Goal: Task Accomplishment & Management: Manage account settings

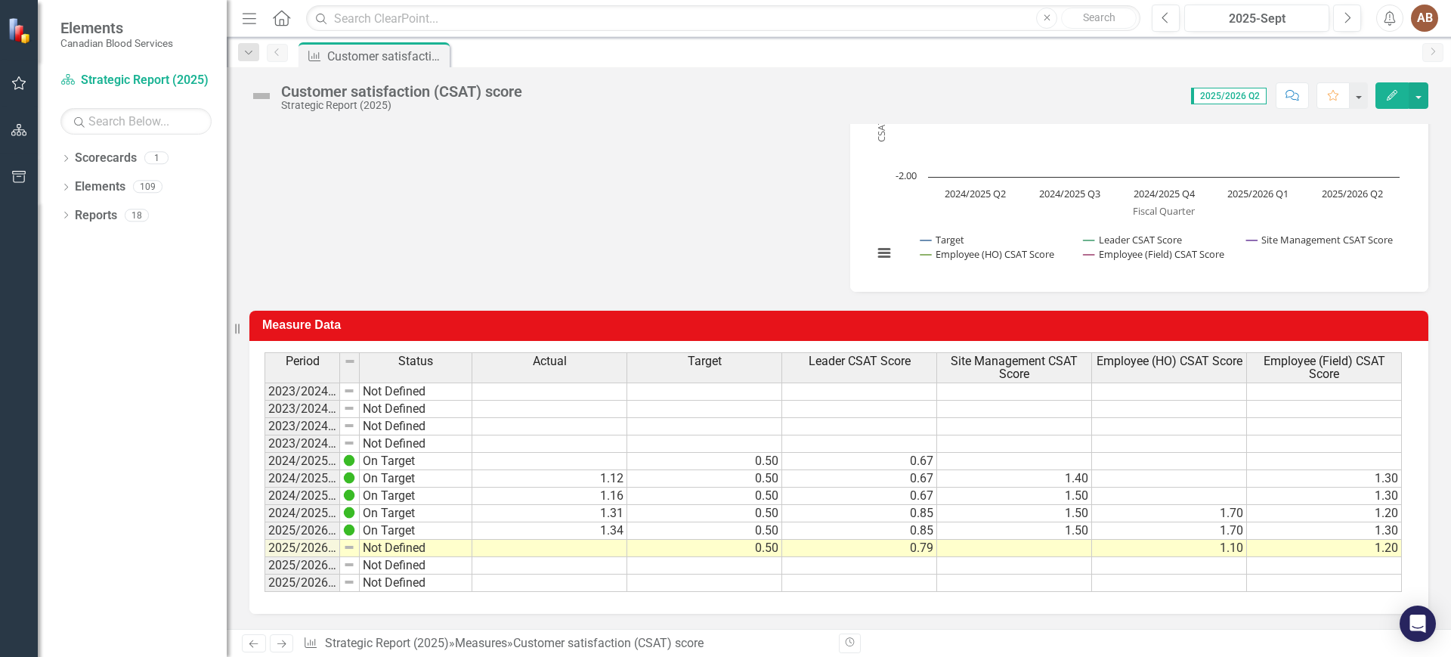
scroll to position [128, 0]
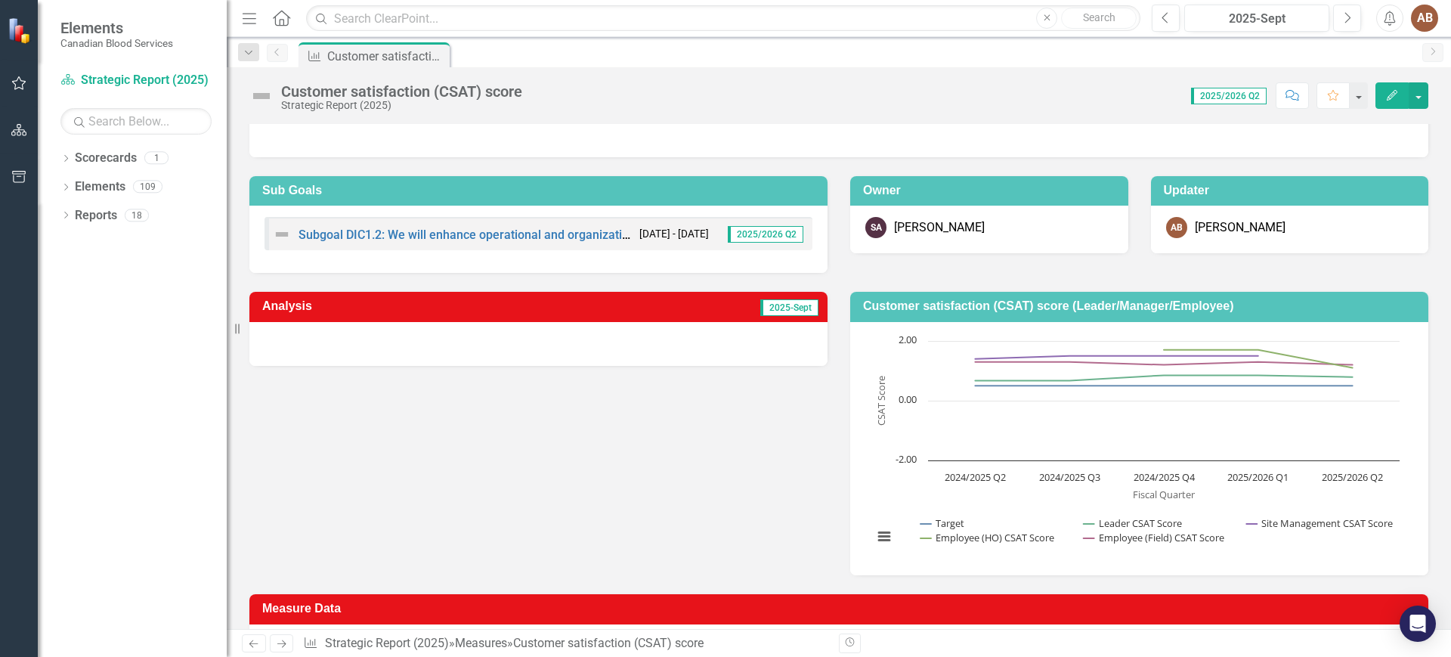
click at [543, 345] on div at bounding box center [538, 344] width 578 height 44
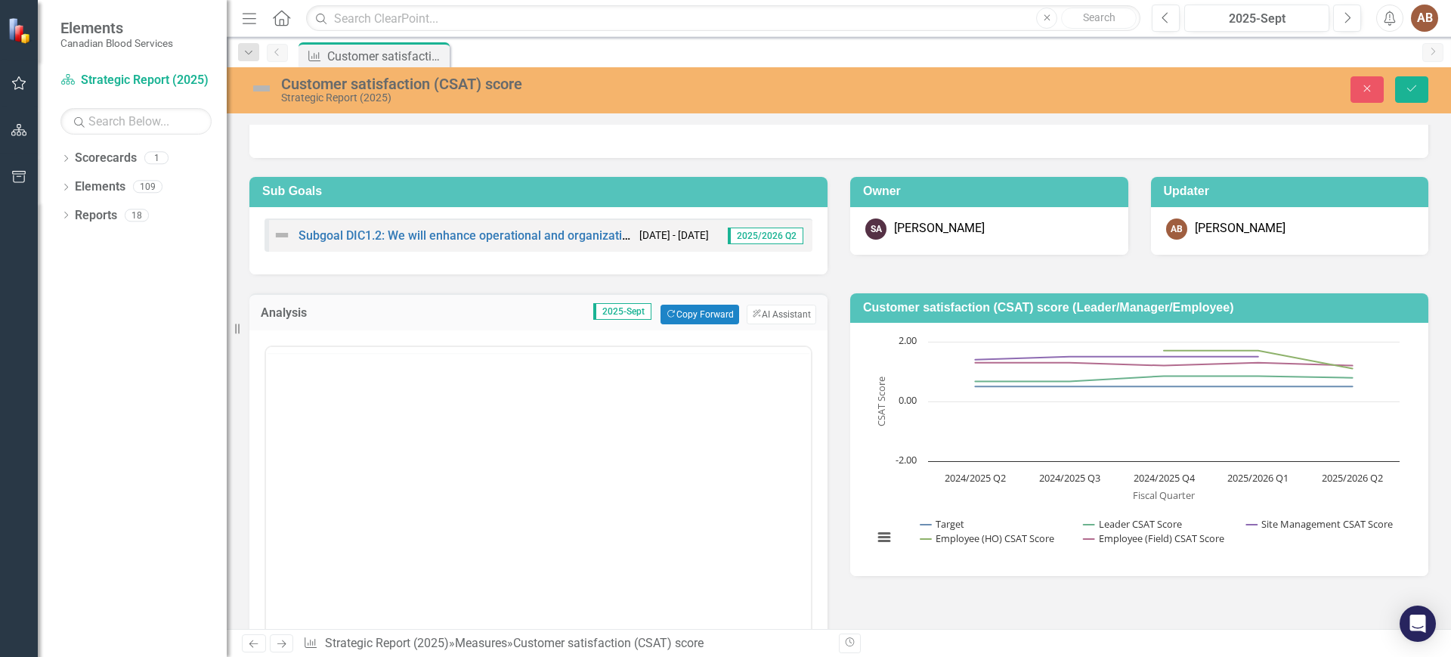
scroll to position [0, 0]
click at [393, 383] on body "Rich Text Area. Press ALT-0 for help." at bounding box center [538, 495] width 545 height 227
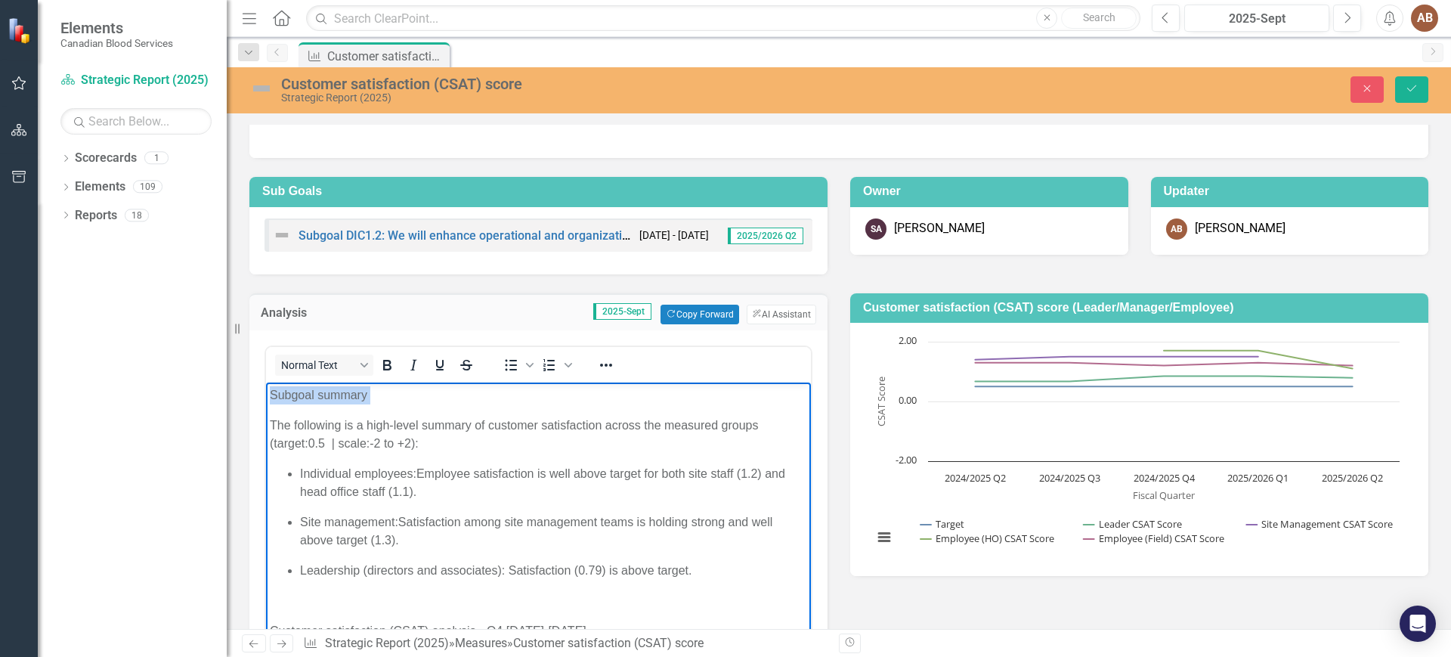
drag, startPoint x: 374, startPoint y: 388, endPoint x: 456, endPoint y: 762, distance: 382.2
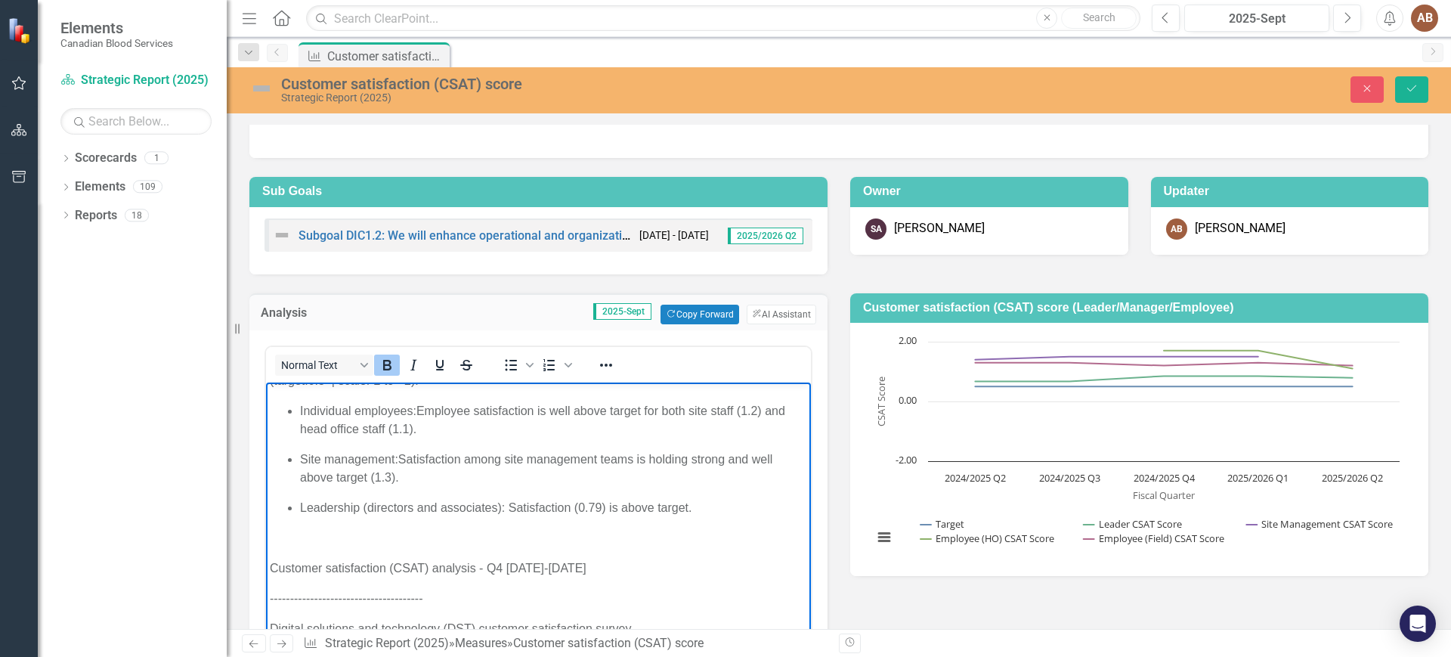
scroll to position [94, 0]
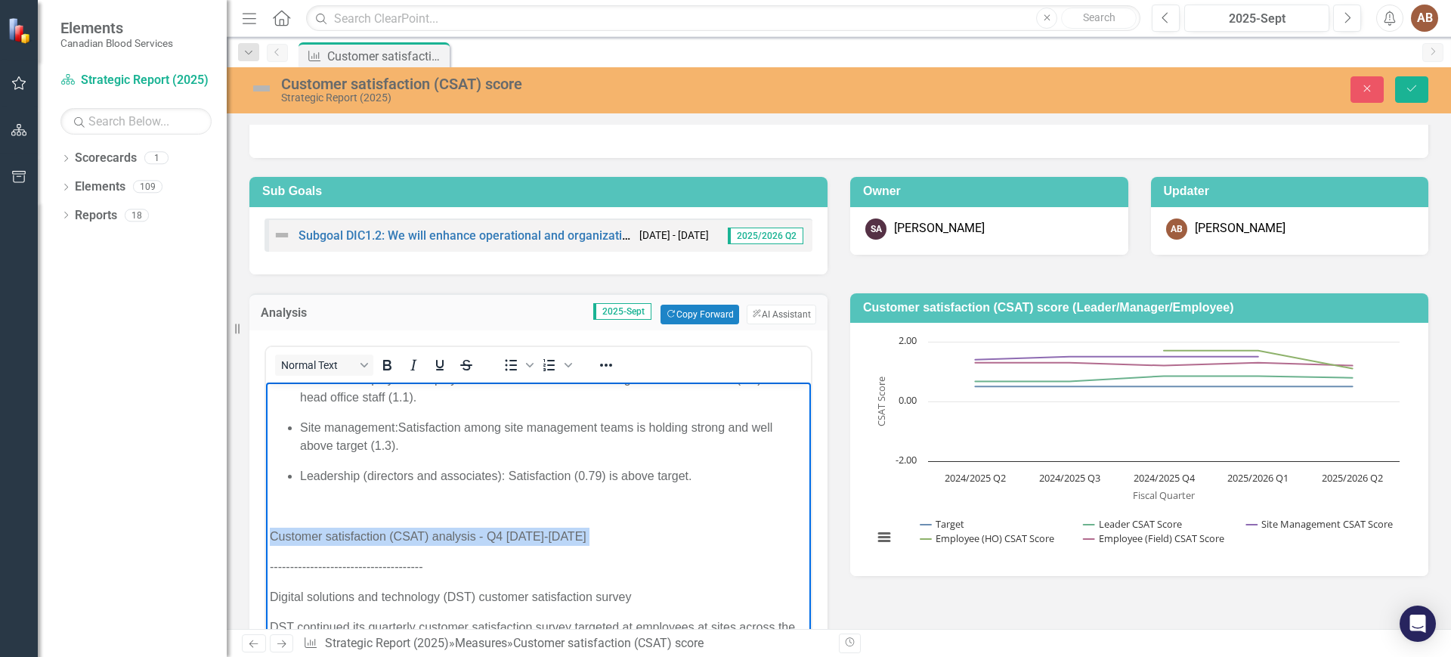
drag, startPoint x: 568, startPoint y: 534, endPoint x: 237, endPoint y: 538, distance: 331.1
click at [605, 559] on p "--------------------------------------" at bounding box center [538, 566] width 537 height 18
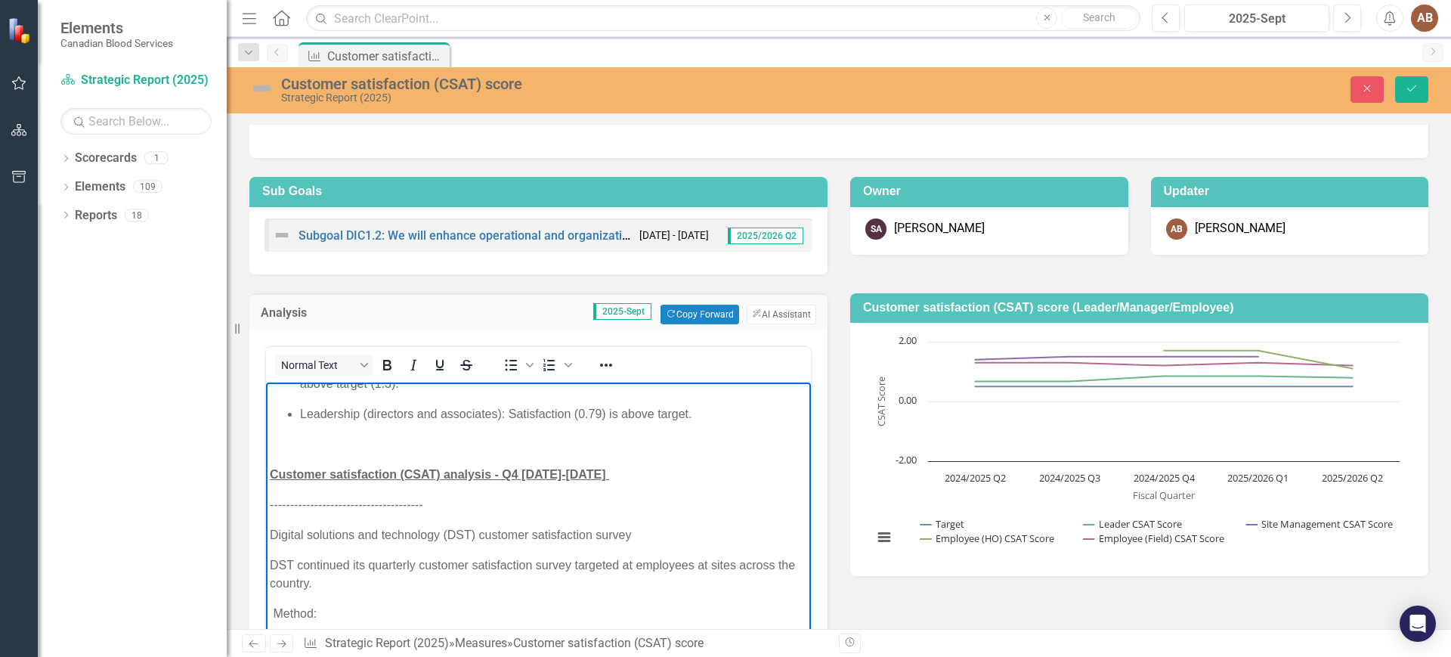
scroll to position [189, 0]
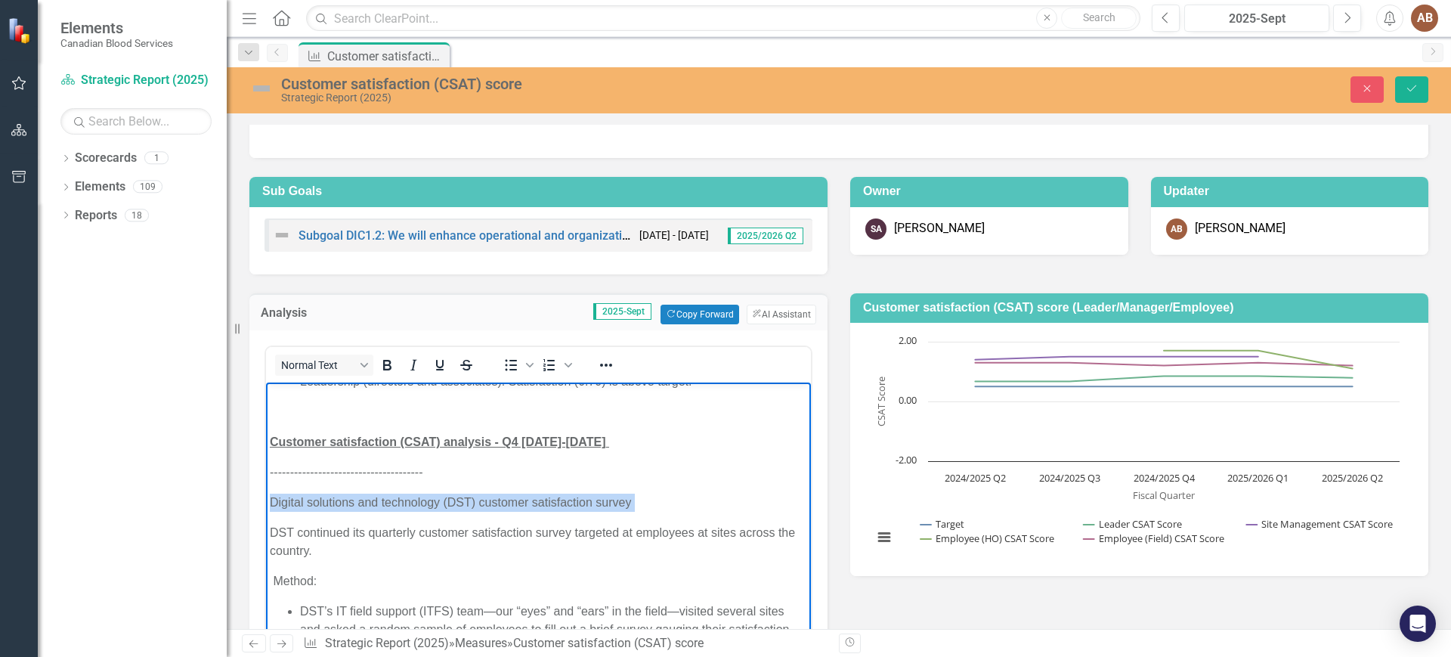
drag, startPoint x: 639, startPoint y: 500, endPoint x: 466, endPoint y: 892, distance: 428.4
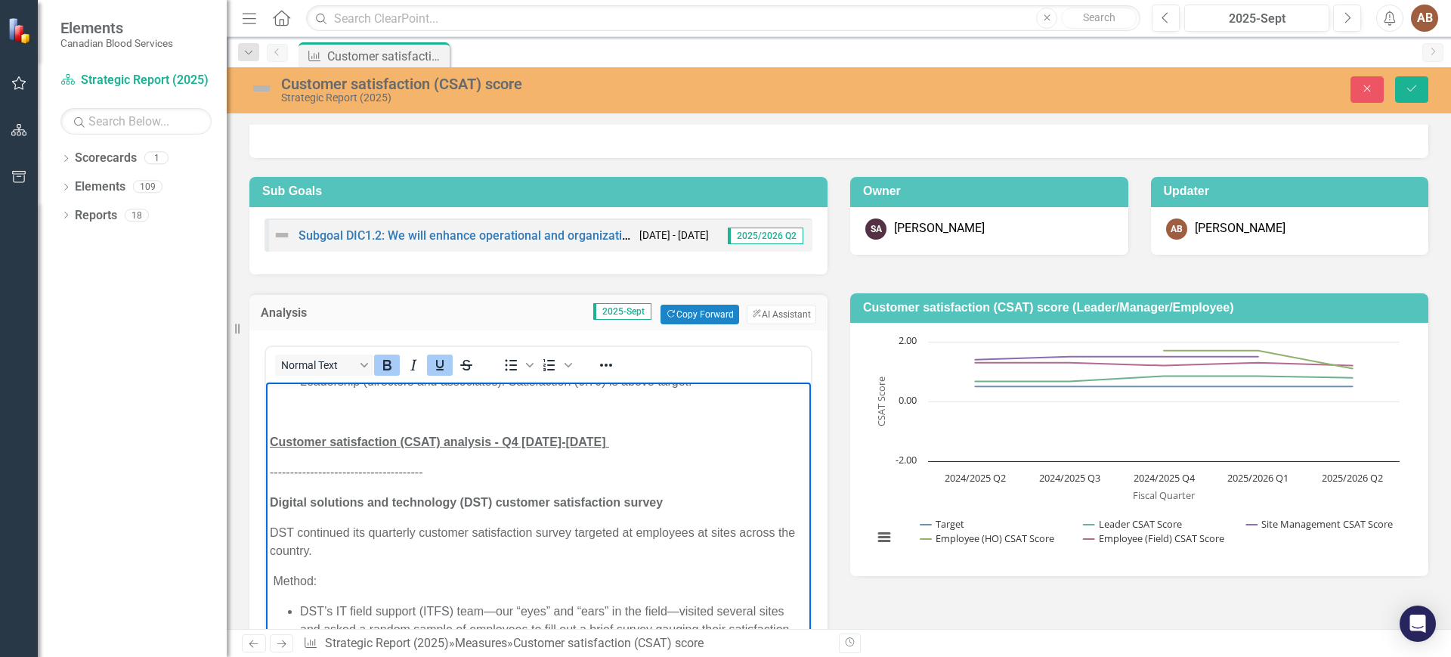
click at [512, 438] on span "Customer satisfaction (CSAT) analysis - Q4 [DATE]-[DATE]" at bounding box center [438, 441] width 336 height 13
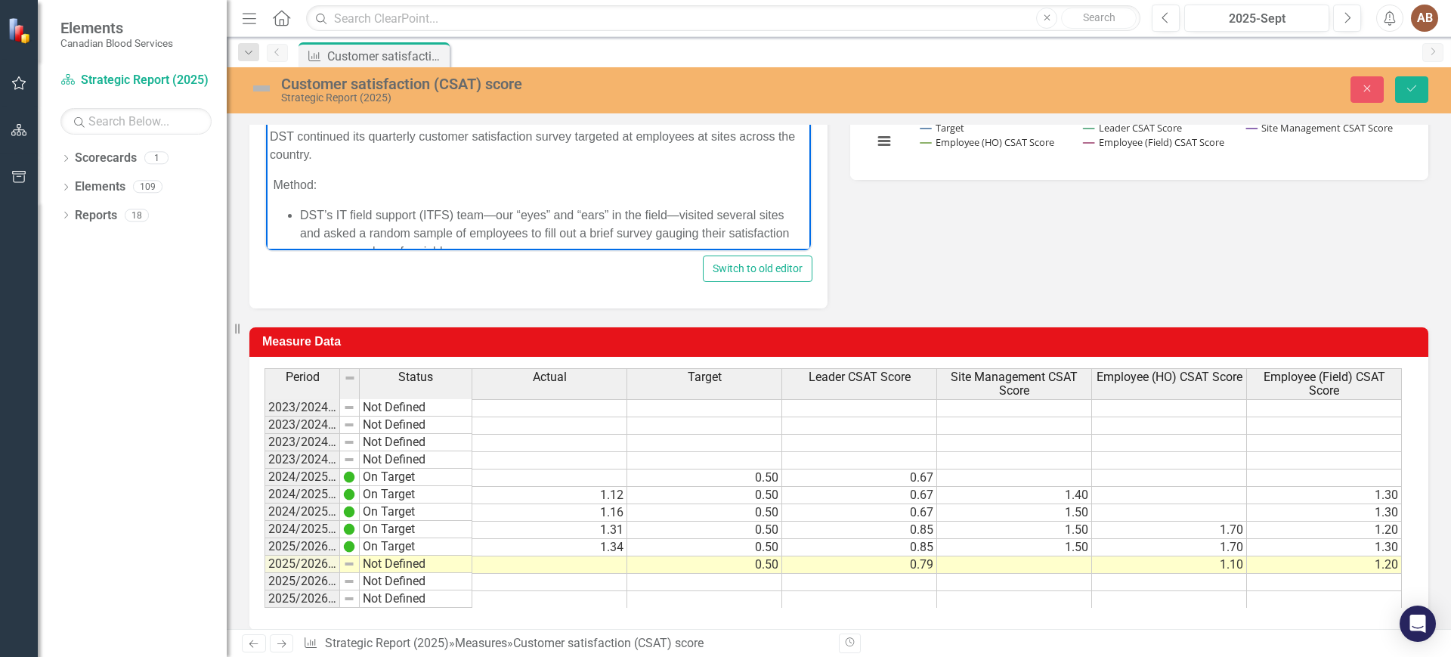
scroll to position [540, 0]
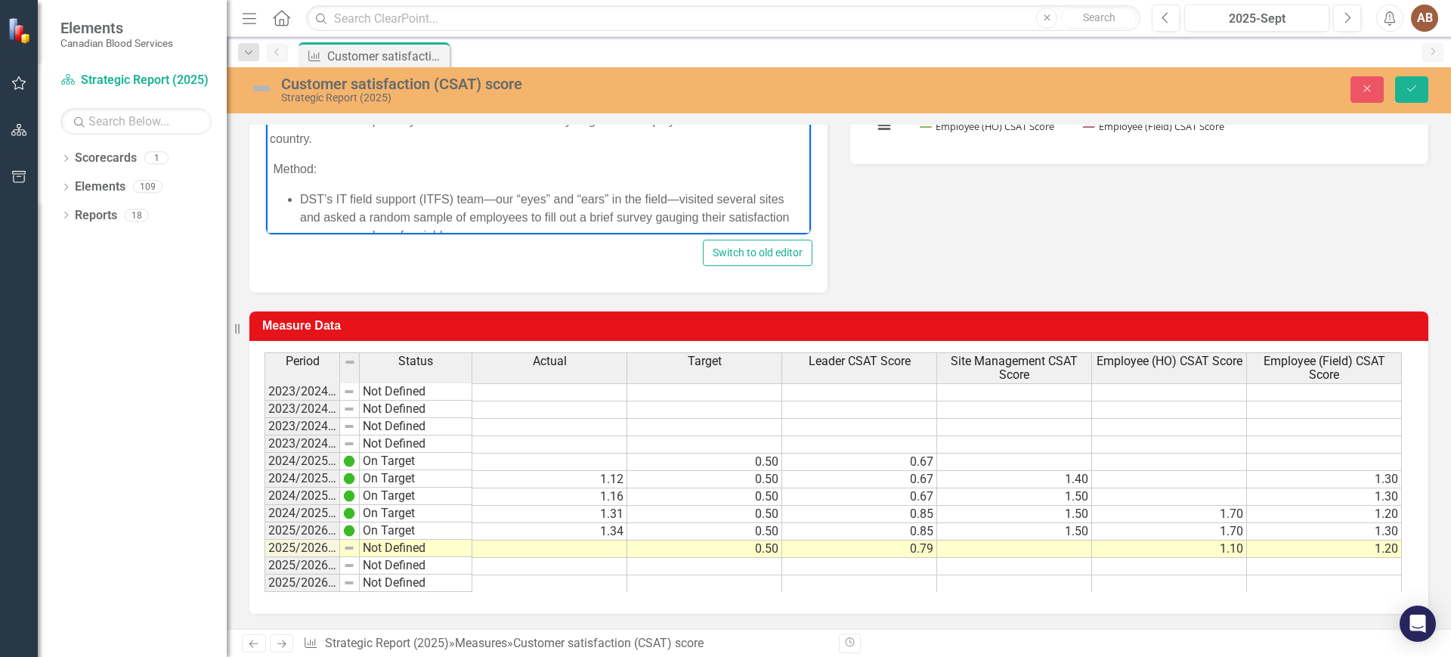
click at [1014, 550] on td at bounding box center [1014, 548] width 155 height 17
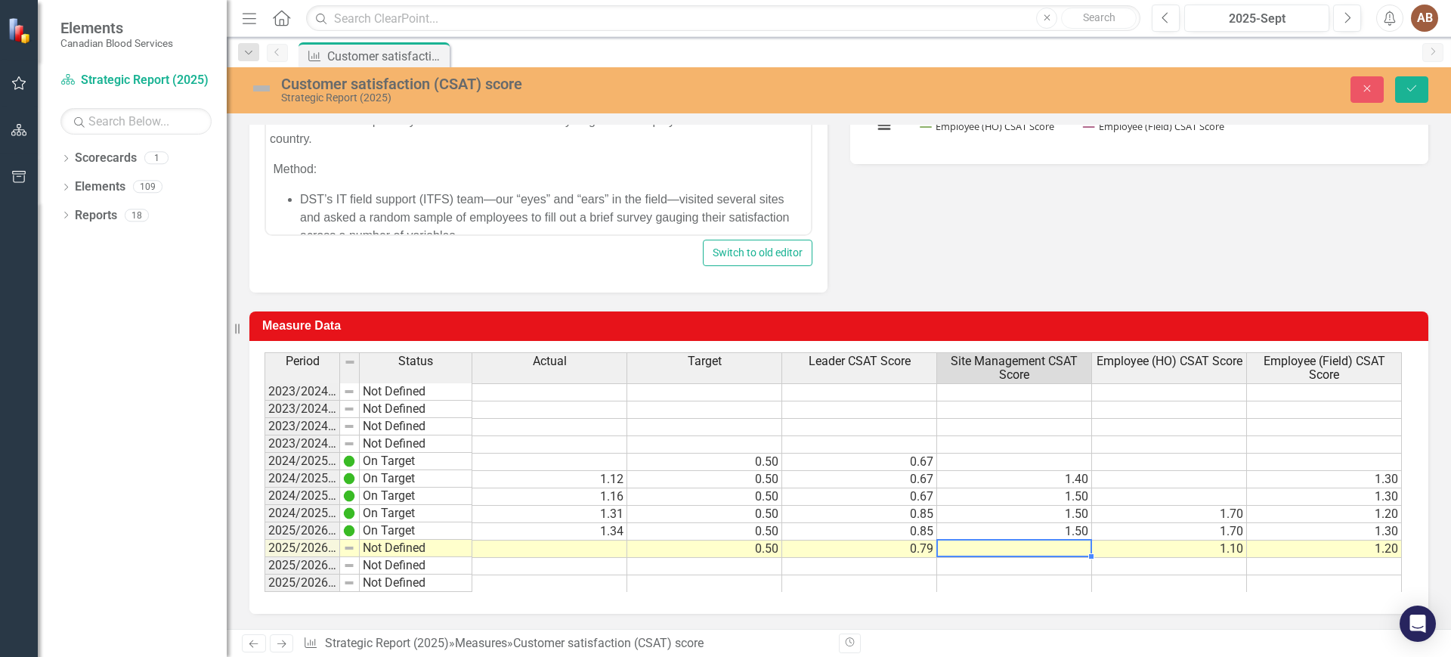
click at [1014, 550] on td at bounding box center [1014, 548] width 155 height 17
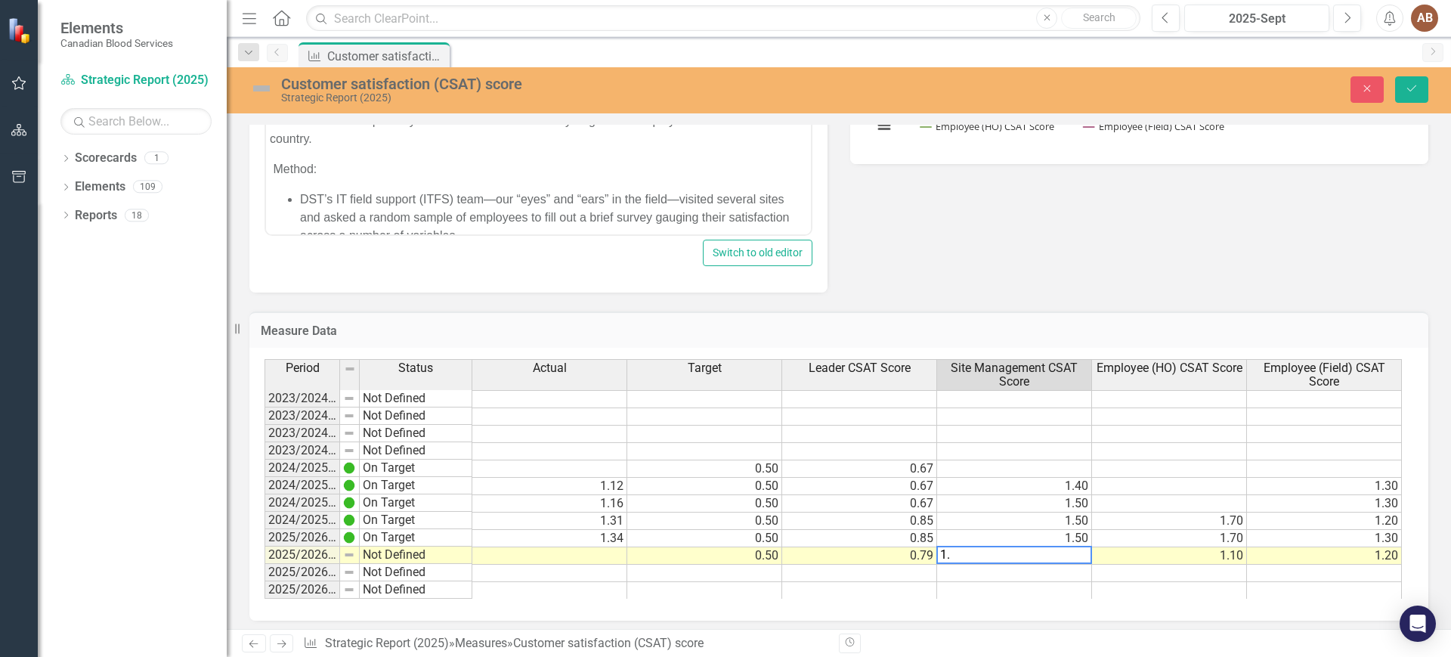
type textarea "1.3"
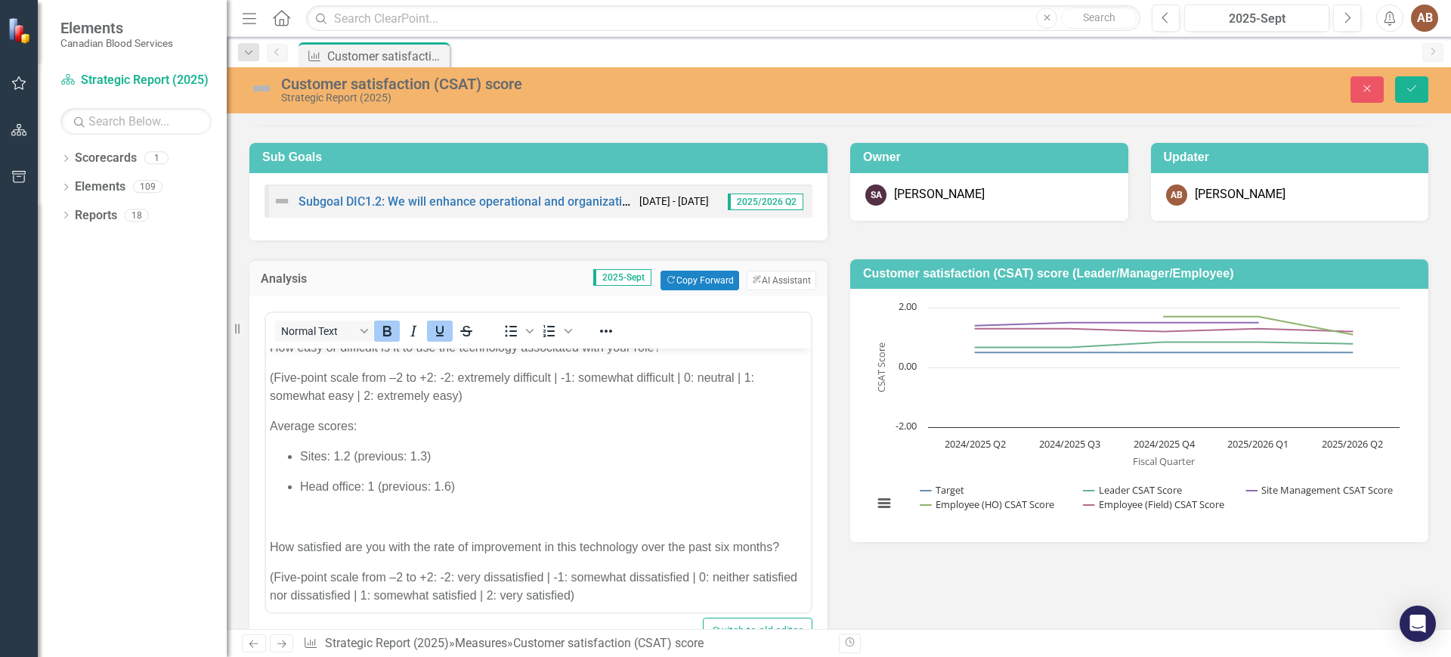
scroll to position [756, 0]
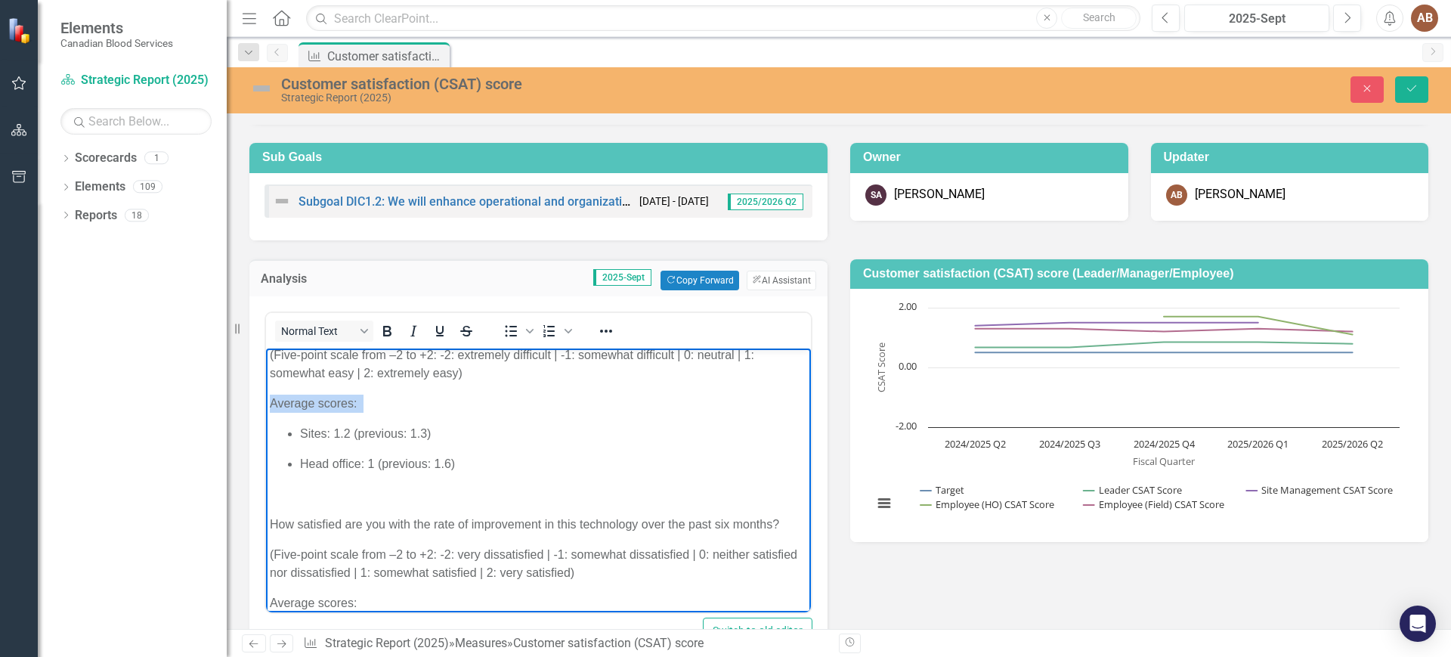
drag, startPoint x: 372, startPoint y: 407, endPoint x: 531, endPoint y: 752, distance: 380.1
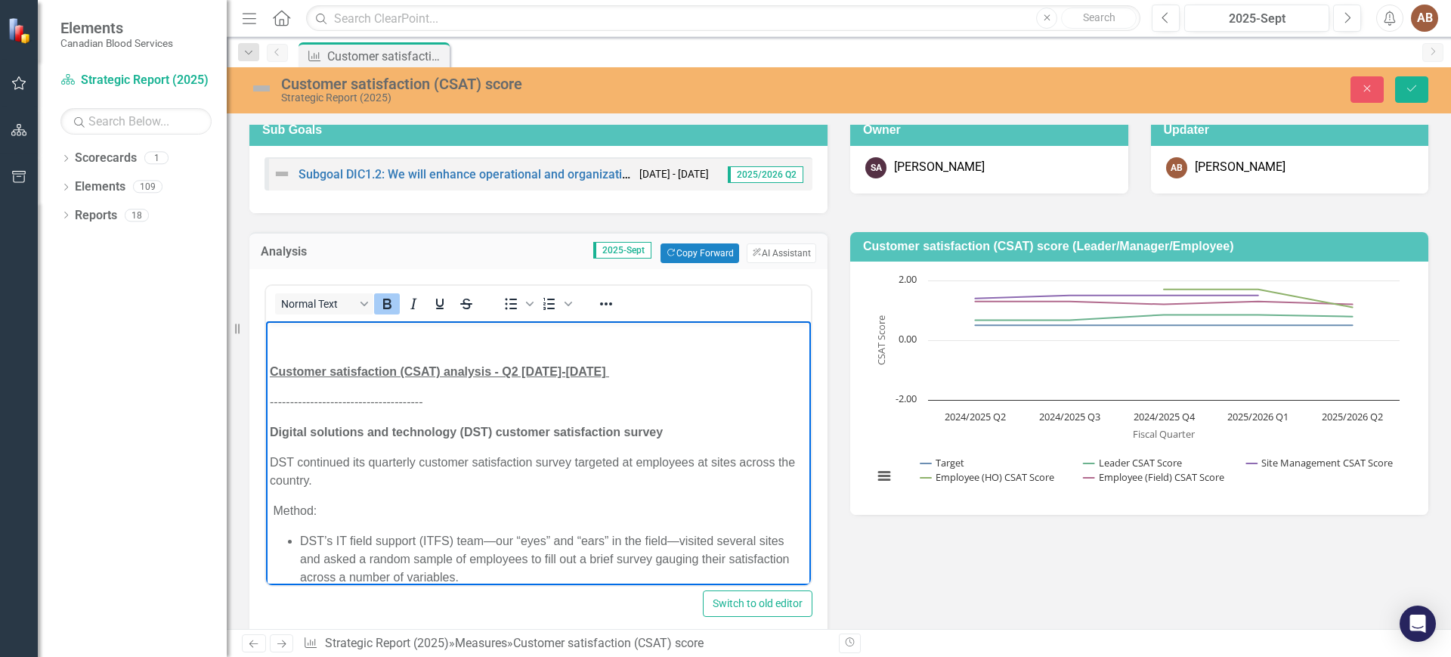
scroll to position [189, 0]
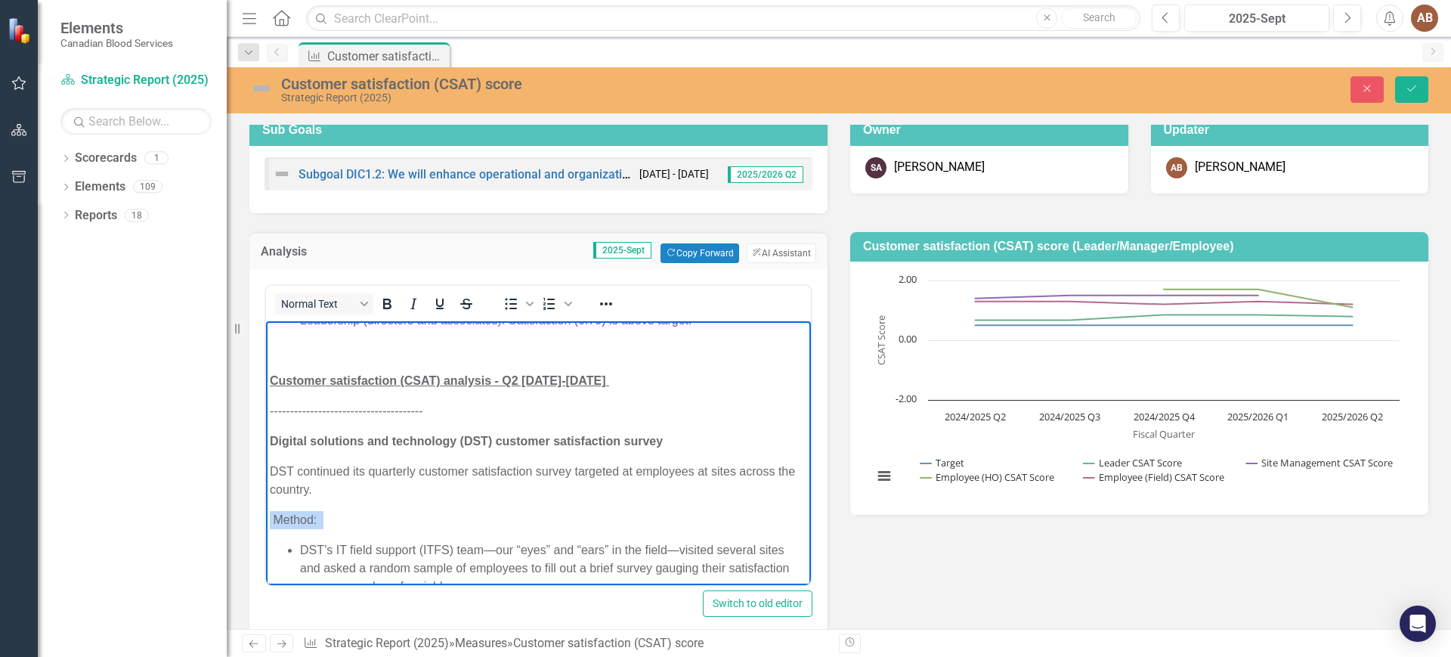
drag, startPoint x: 326, startPoint y: 527, endPoint x: 325, endPoint y: 556, distance: 28.7
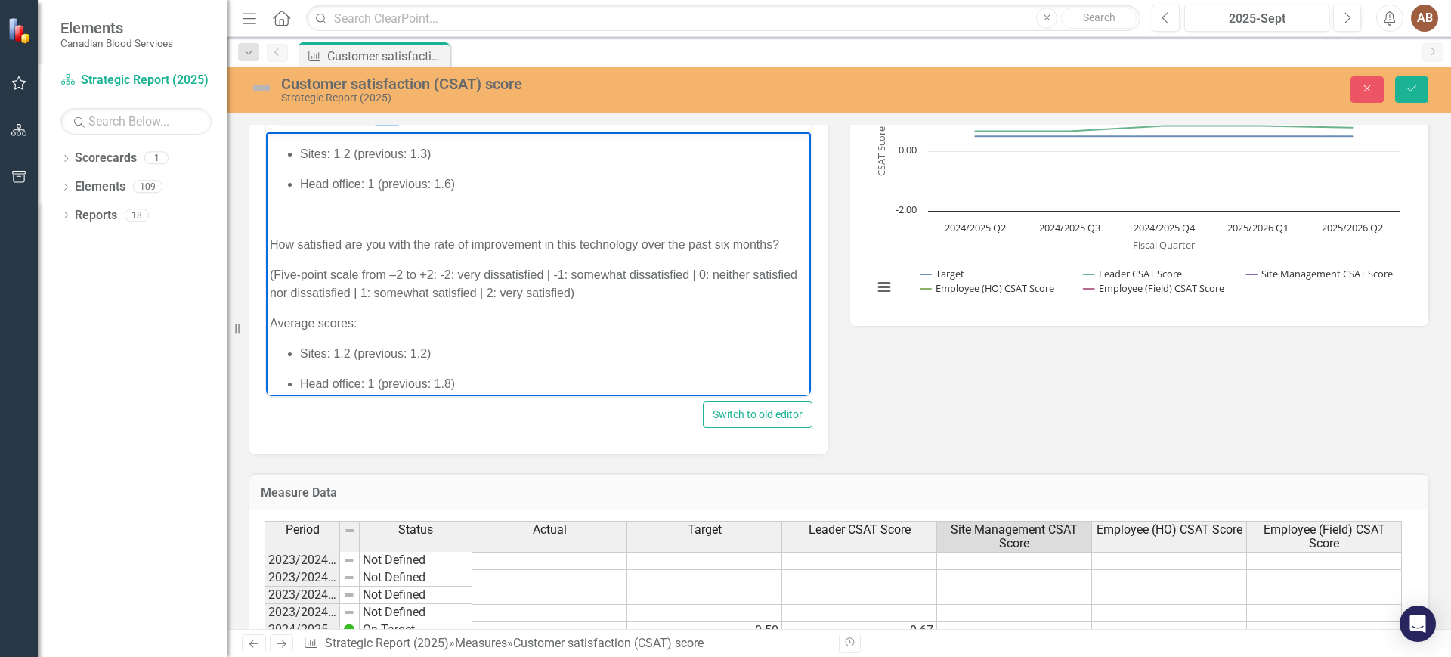
scroll to position [850, 0]
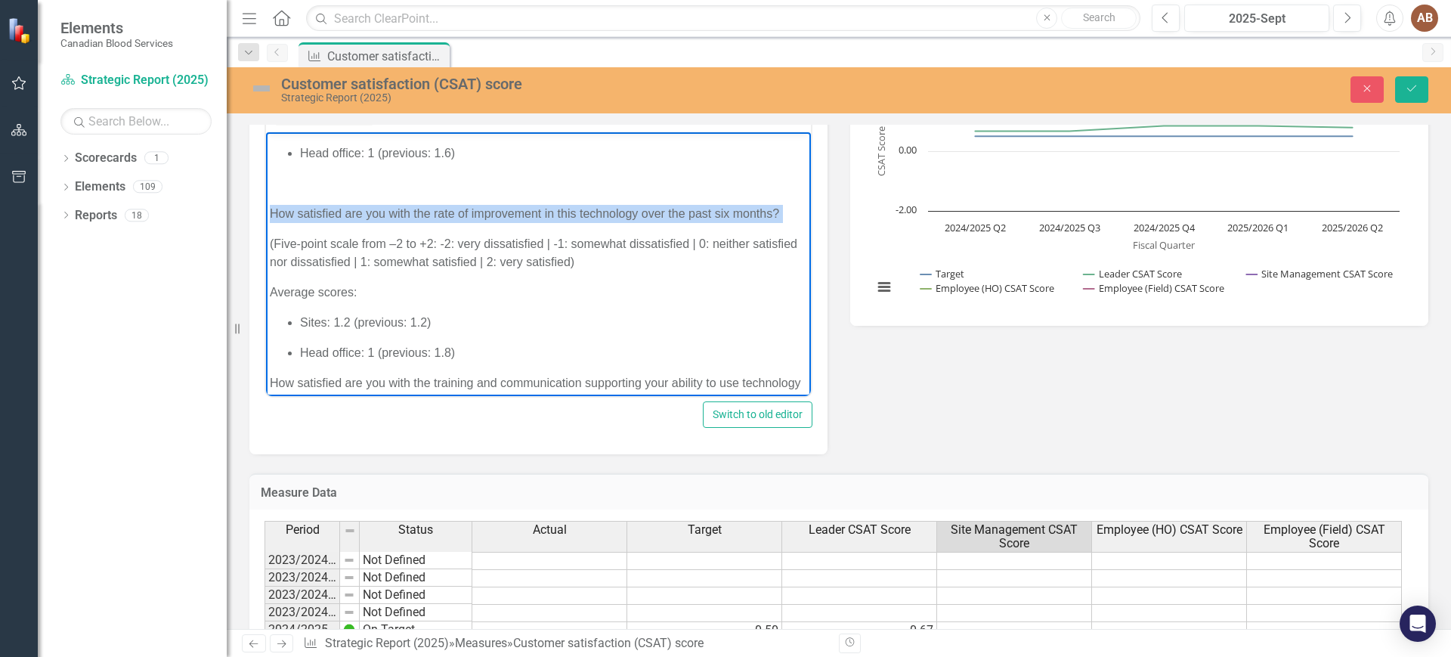
drag, startPoint x: 329, startPoint y: 234, endPoint x: 270, endPoint y: 212, distance: 62.6
click at [270, 212] on p "How satisfied are you with the rate of improvement in this technology over the …" at bounding box center [538, 213] width 537 height 18
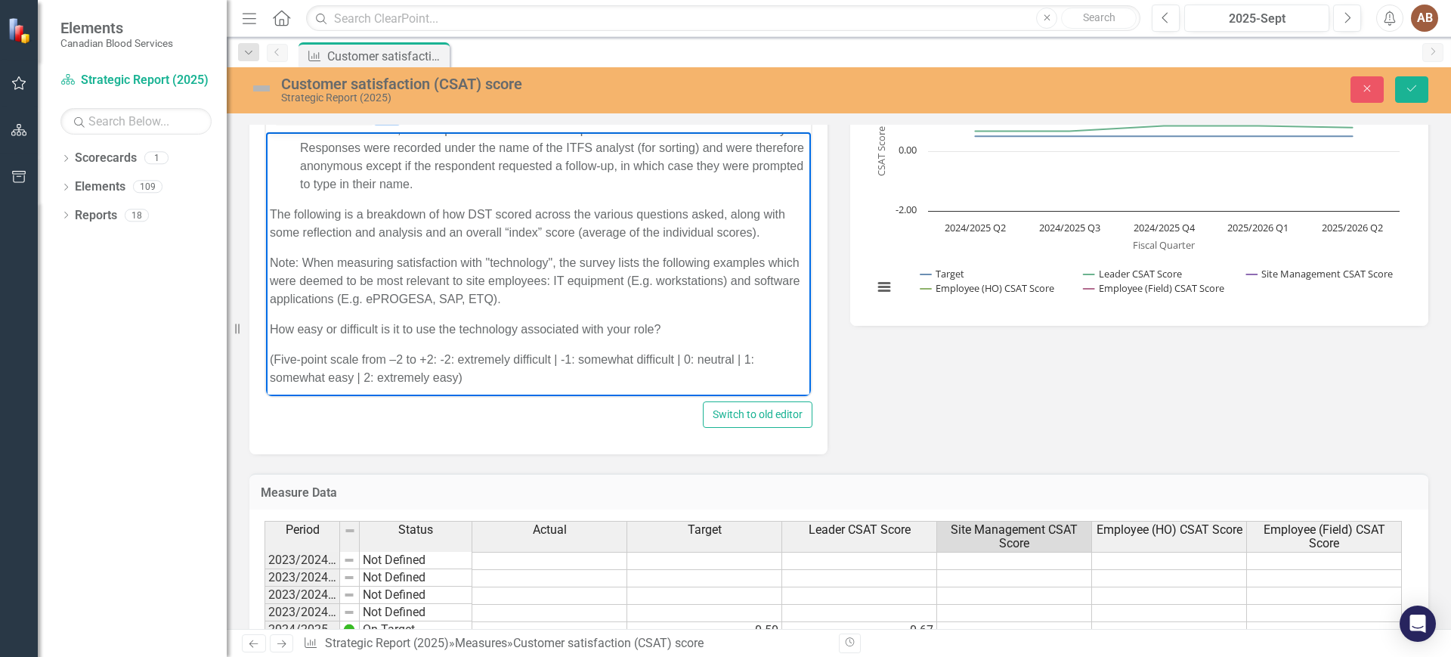
scroll to position [567, 0]
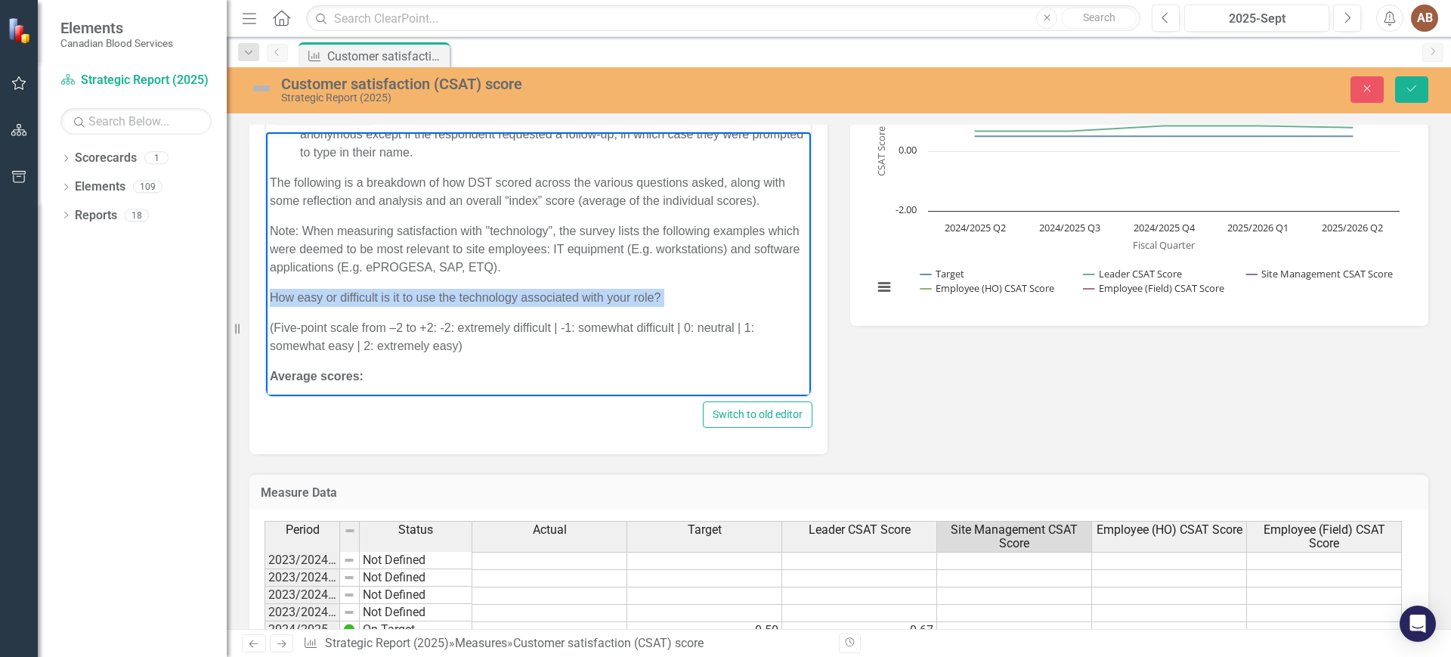
drag, startPoint x: 683, startPoint y: 299, endPoint x: 216, endPoint y: 296, distance: 467.1
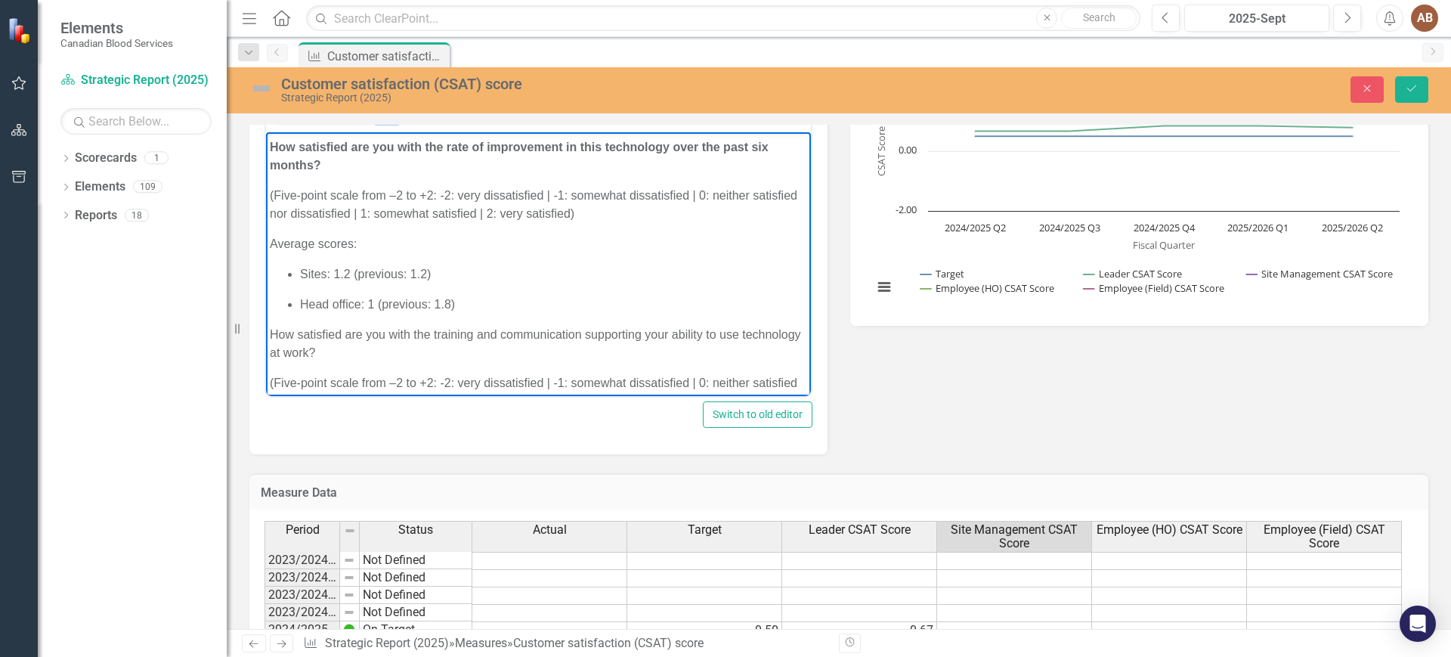
scroll to position [945, 0]
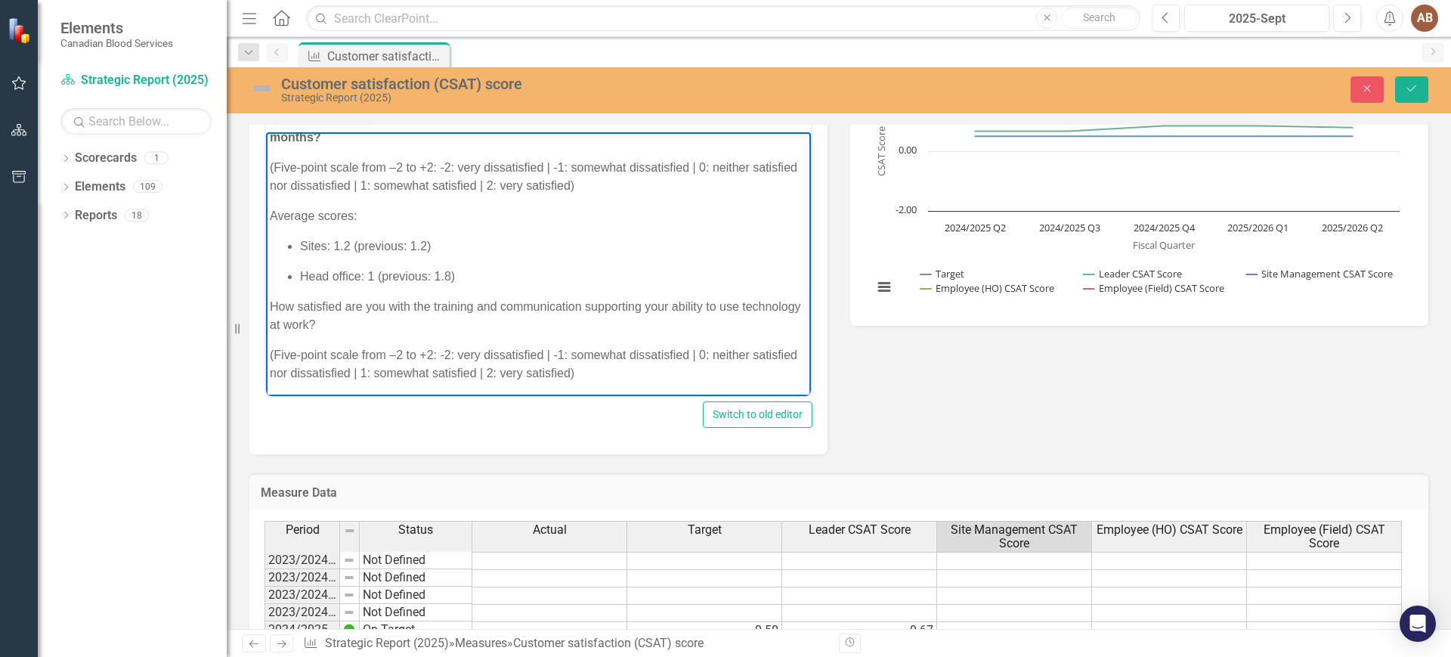
drag, startPoint x: 359, startPoint y: 209, endPoint x: 531, endPoint y: 347, distance: 219.9
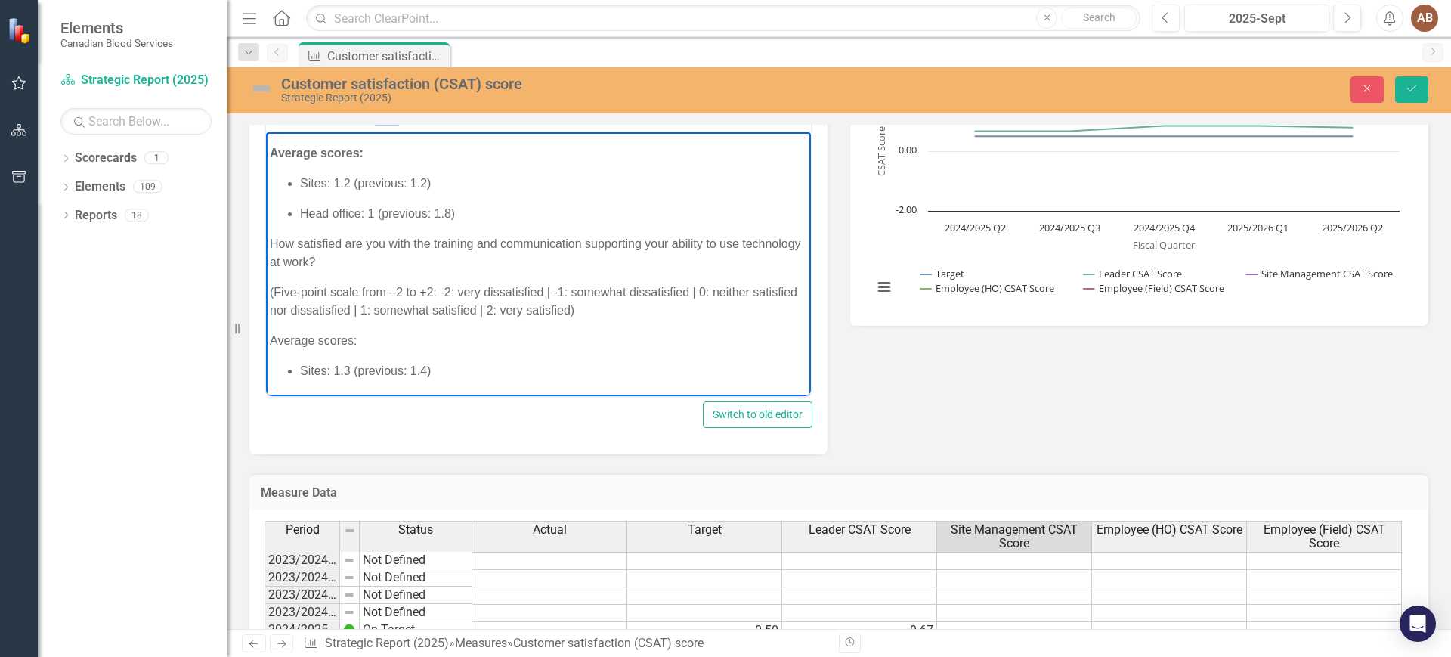
scroll to position [1039, 0]
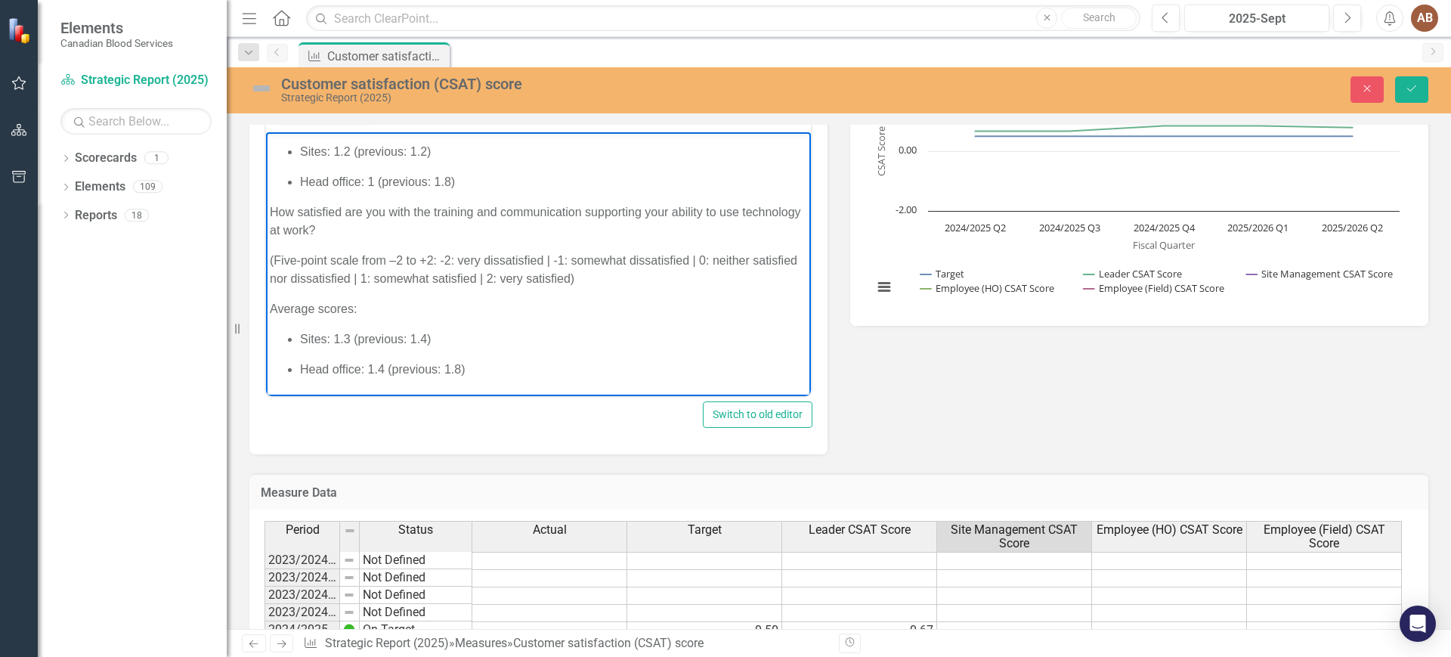
drag, startPoint x: 383, startPoint y: 230, endPoint x: 268, endPoint y: 210, distance: 116.6
click at [268, 210] on body "Subgoal summary The following is a high-level summary of customer satisfaction …" at bounding box center [538, 614] width 545 height 3044
drag, startPoint x: 370, startPoint y: 310, endPoint x: 531, endPoint y: 441, distance: 208.0
click at [266, 309] on html "Subgoal summary The following is a high-level summary of customer satisfaction …" at bounding box center [538, 614] width 545 height 3044
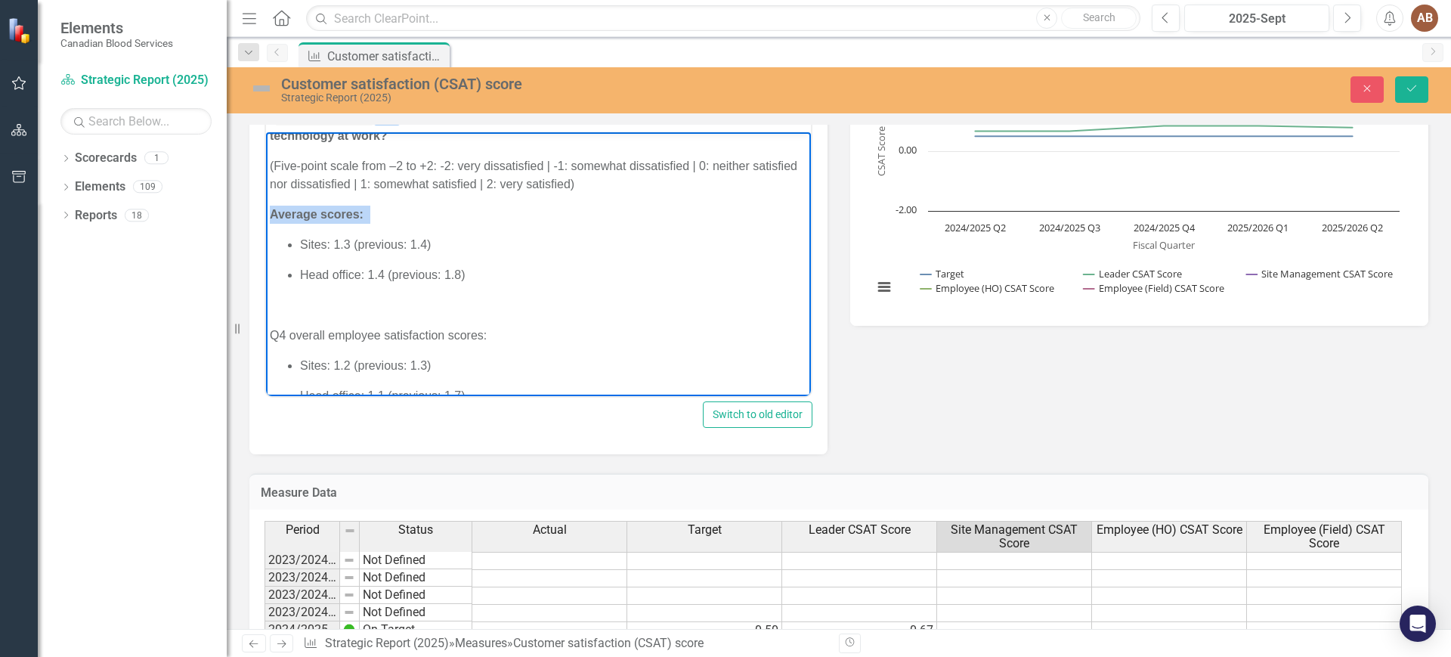
scroll to position [1228, 0]
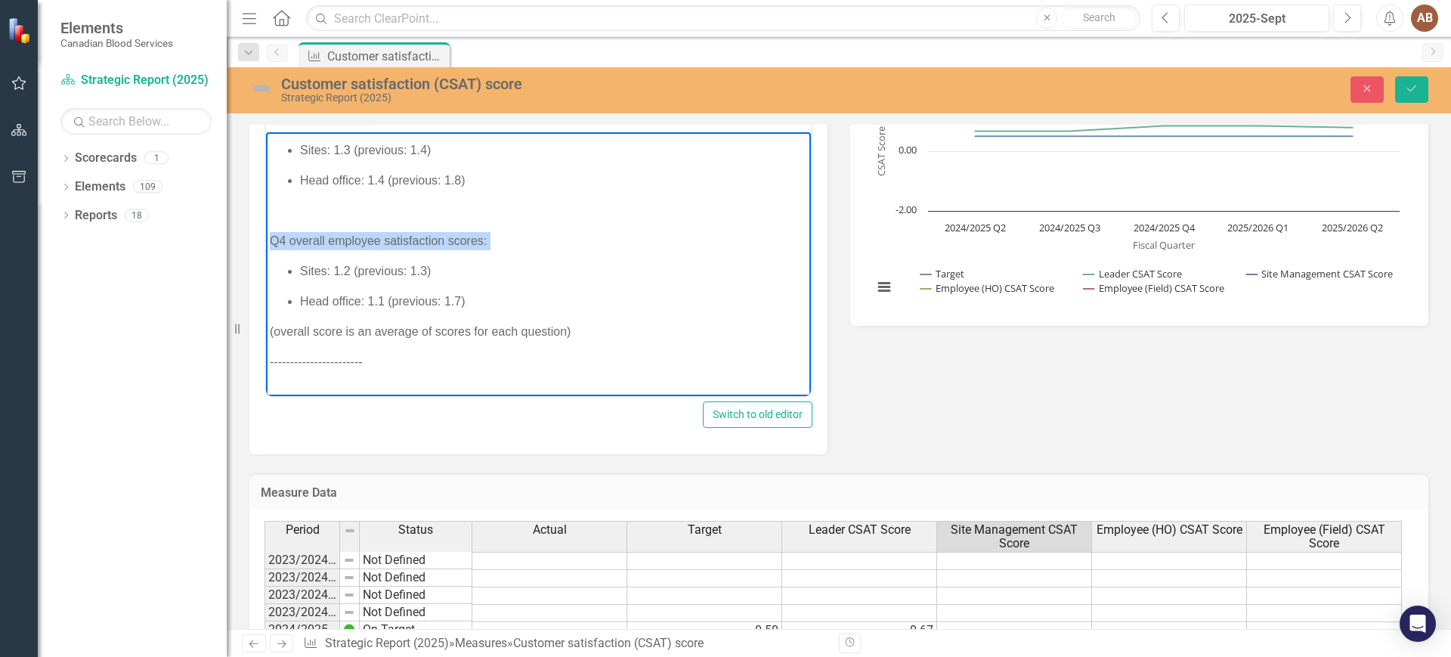
drag, startPoint x: 503, startPoint y: 242, endPoint x: 266, endPoint y: 248, distance: 236.6
click at [266, 248] on body "Subgoal summary The following is a high-level summary of customer satisfaction …" at bounding box center [538, 425] width 545 height 3044
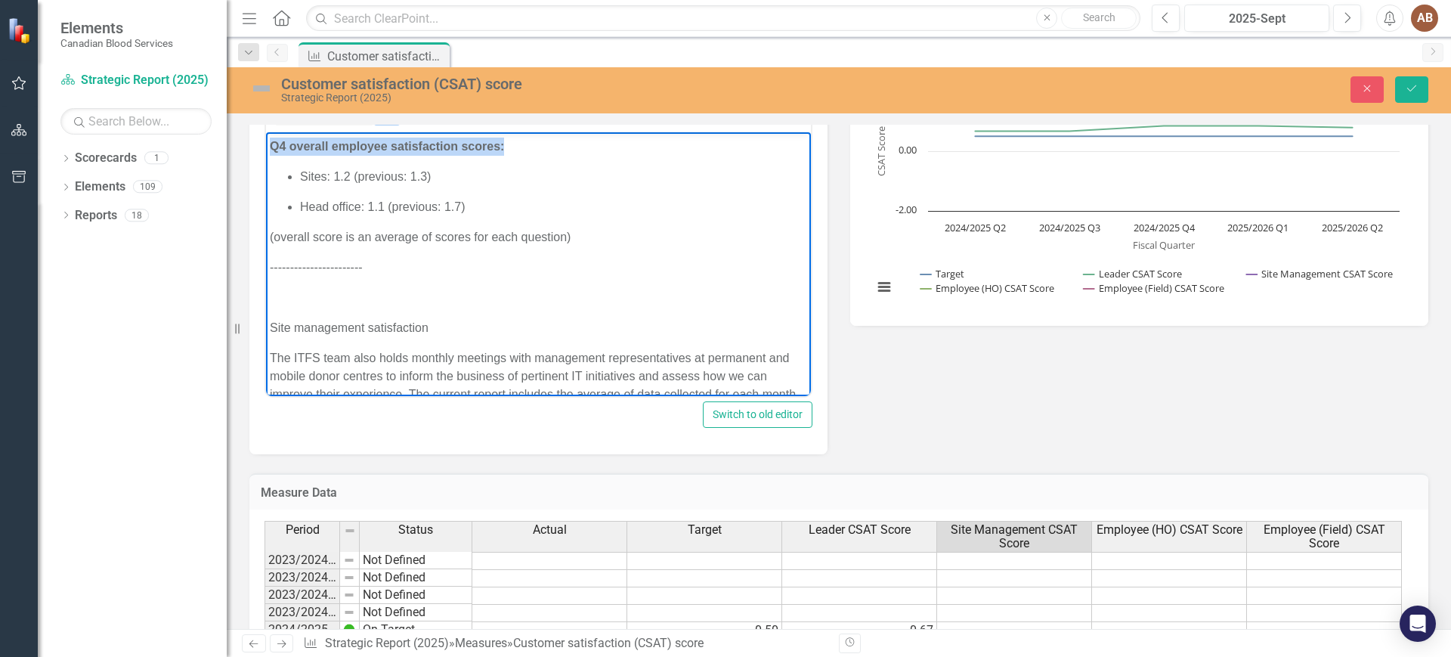
scroll to position [1417, 0]
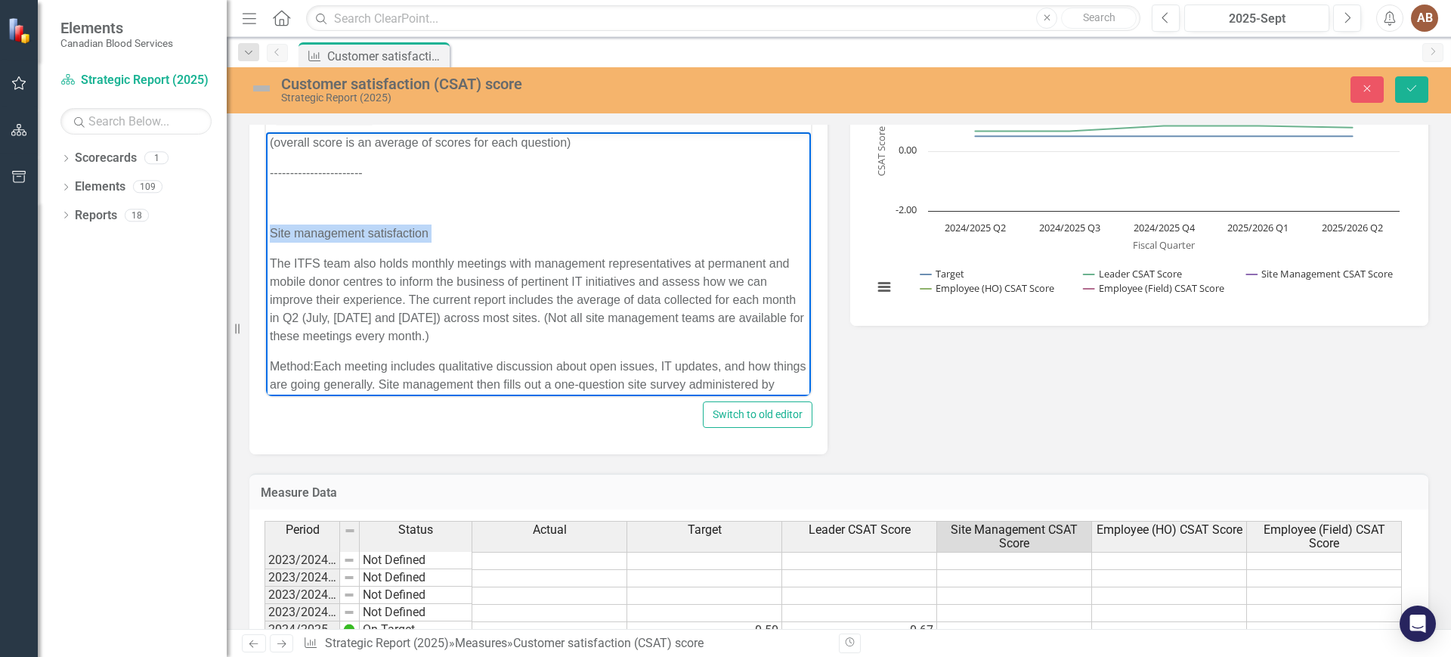
drag, startPoint x: 452, startPoint y: 237, endPoint x: 267, endPoint y: 237, distance: 185.2
click at [267, 237] on body "Subgoal summary The following is a high-level summary of customer satisfaction …" at bounding box center [538, 236] width 545 height 3044
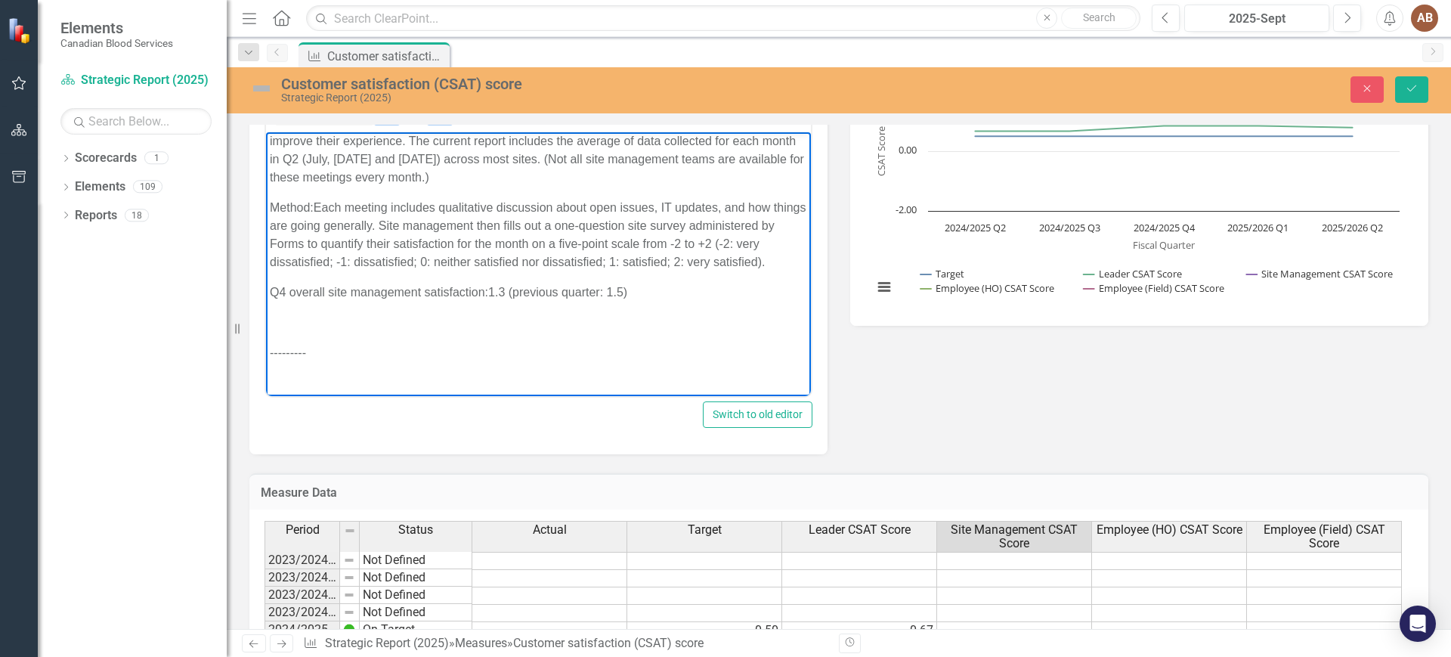
scroll to position [1606, 0]
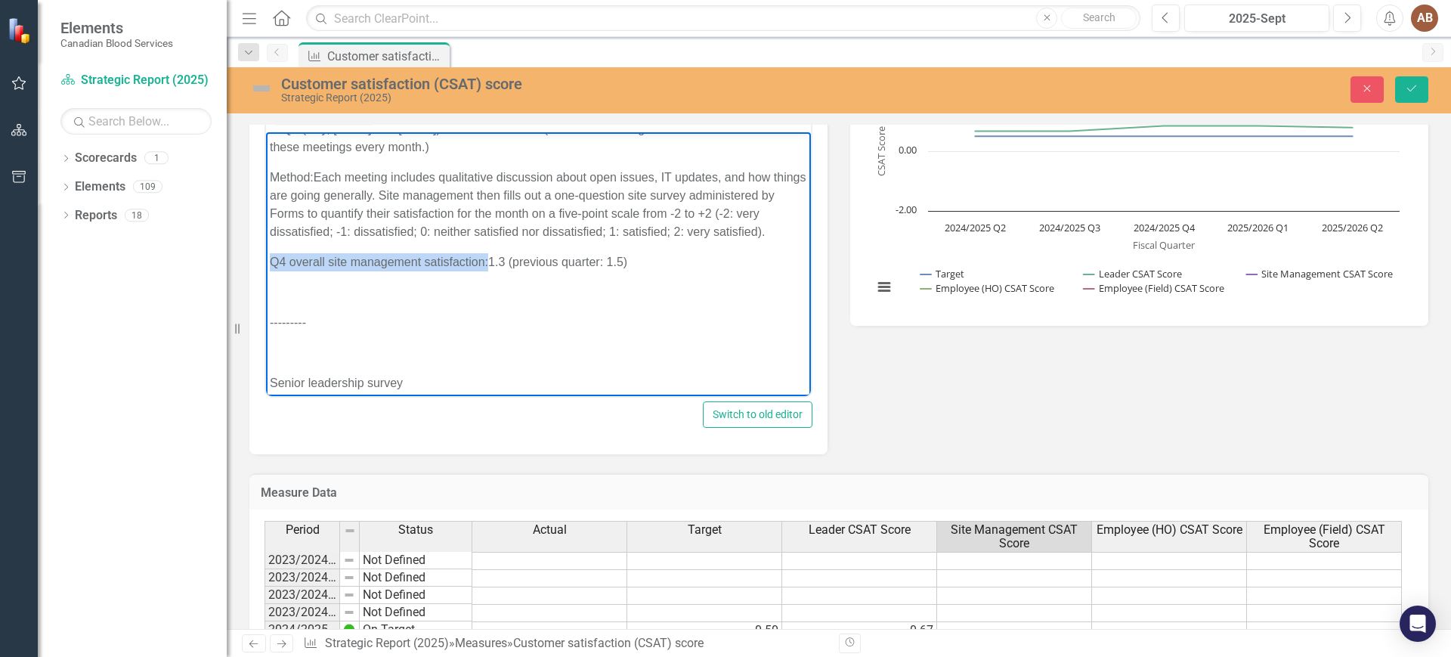
drag, startPoint x: 487, startPoint y: 280, endPoint x: 525, endPoint y: 417, distance: 142.1
click at [266, 285] on html "Subgoal summary The following is a high-level summary of customer satisfaction …" at bounding box center [538, 47] width 545 height 3044
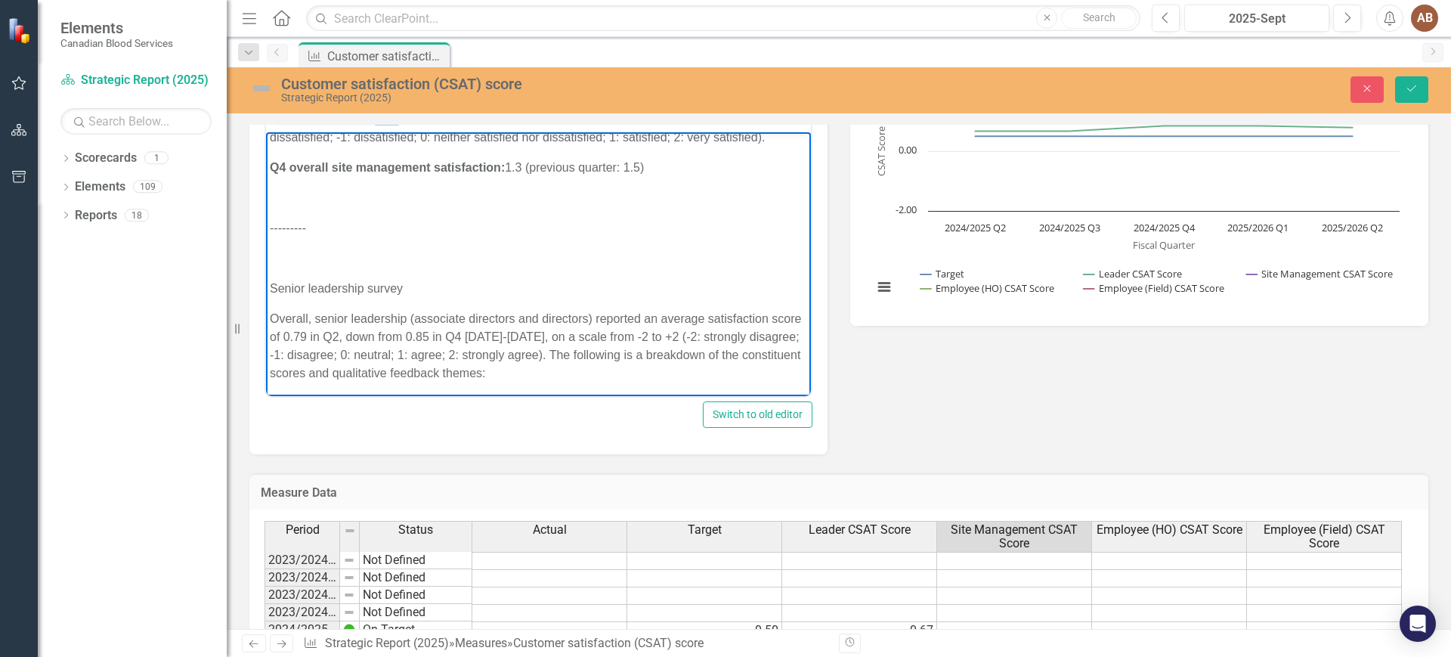
scroll to position [1795, 0]
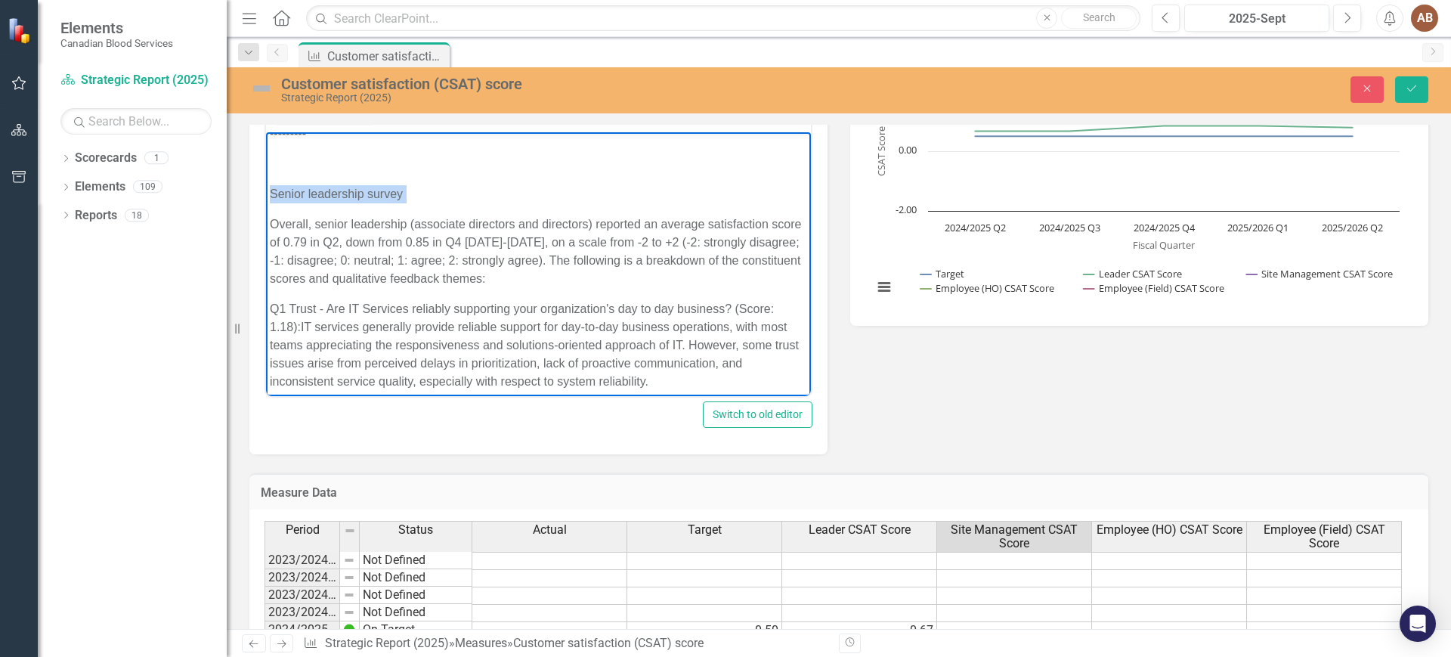
drag, startPoint x: 407, startPoint y: 212, endPoint x: 226, endPoint y: 211, distance: 180.6
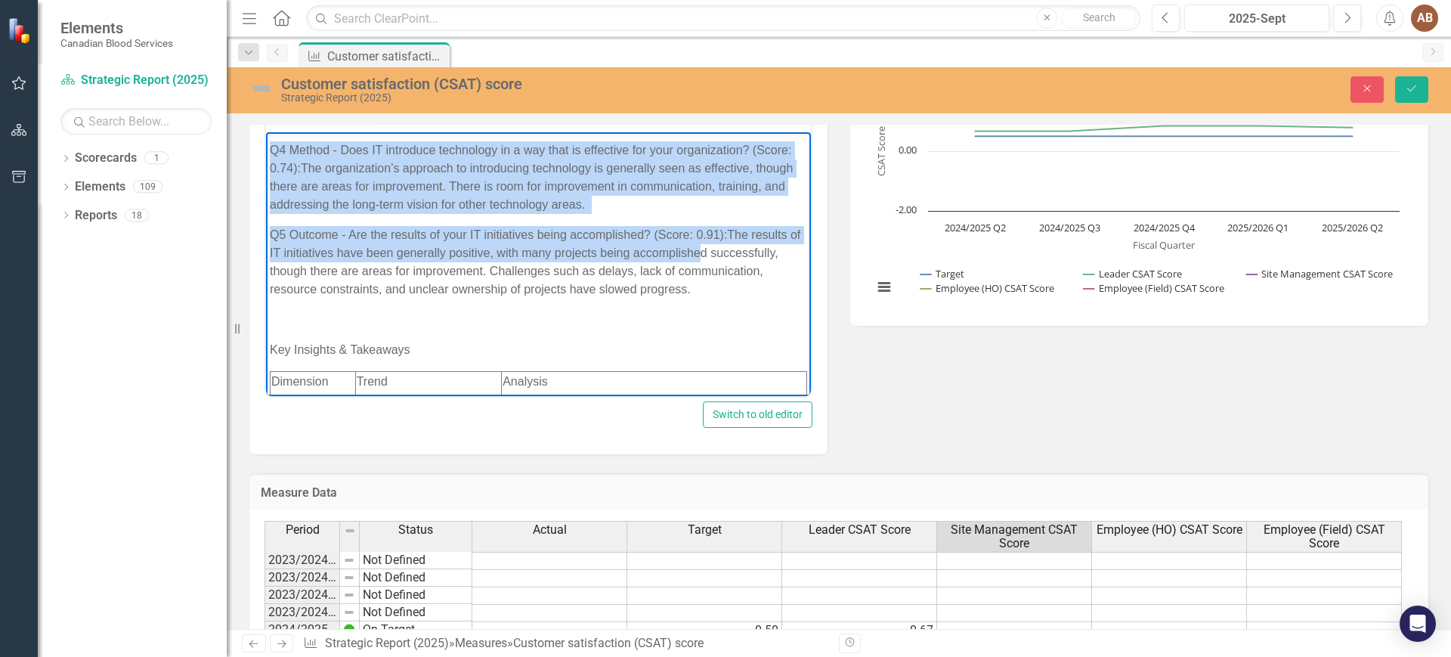
scroll to position [2267, 0]
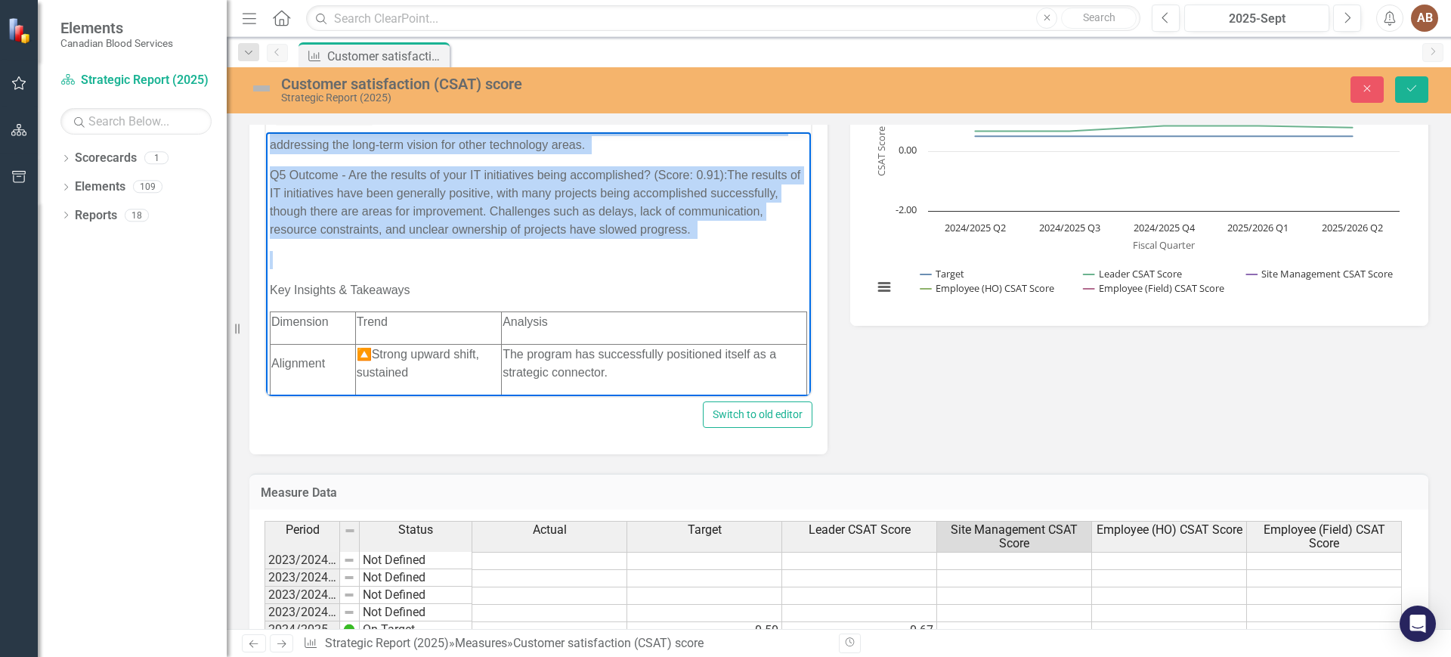
drag, startPoint x: 269, startPoint y: 325, endPoint x: 750, endPoint y: 307, distance: 481.0
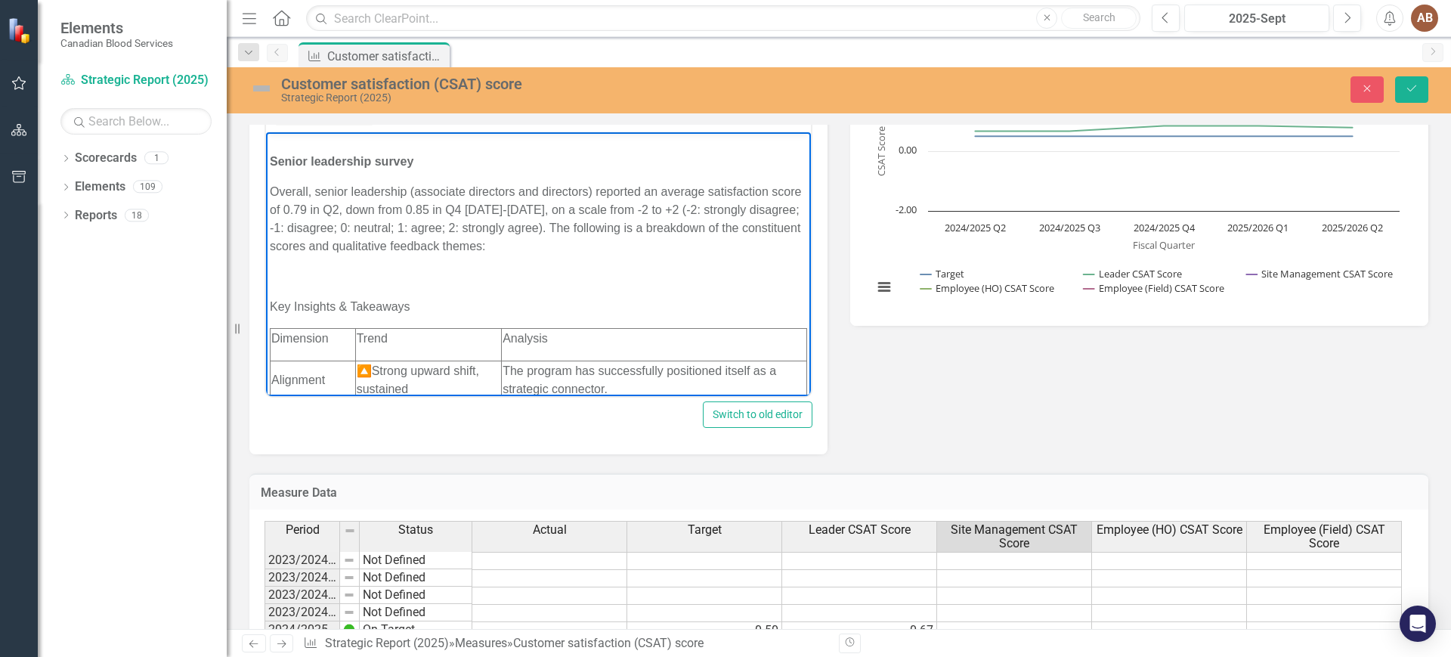
scroll to position [1838, 0]
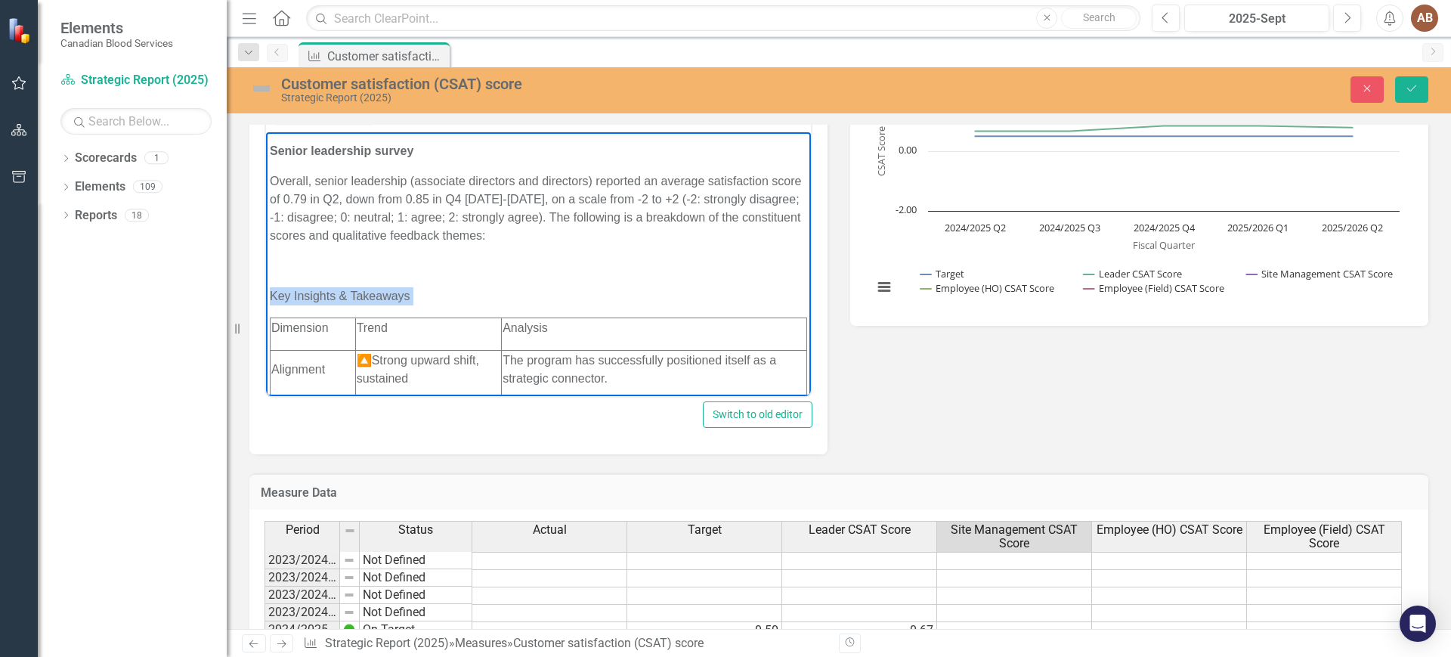
drag, startPoint x: 417, startPoint y: 307, endPoint x: 531, endPoint y: 454, distance: 186.4
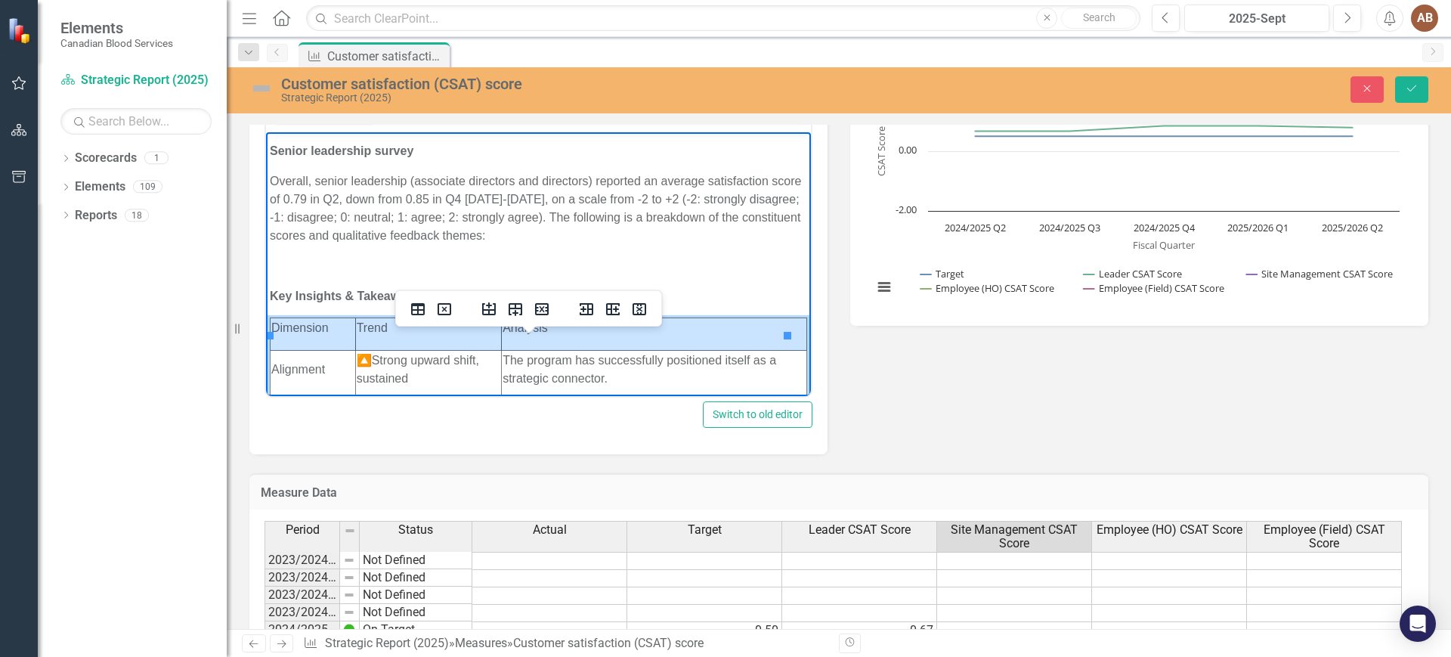
drag, startPoint x: 299, startPoint y: 355, endPoint x: 528, endPoint y: 360, distance: 229.1
click at [528, 350] on tr "Dimension Trend Analysis" at bounding box center [539, 333] width 537 height 32
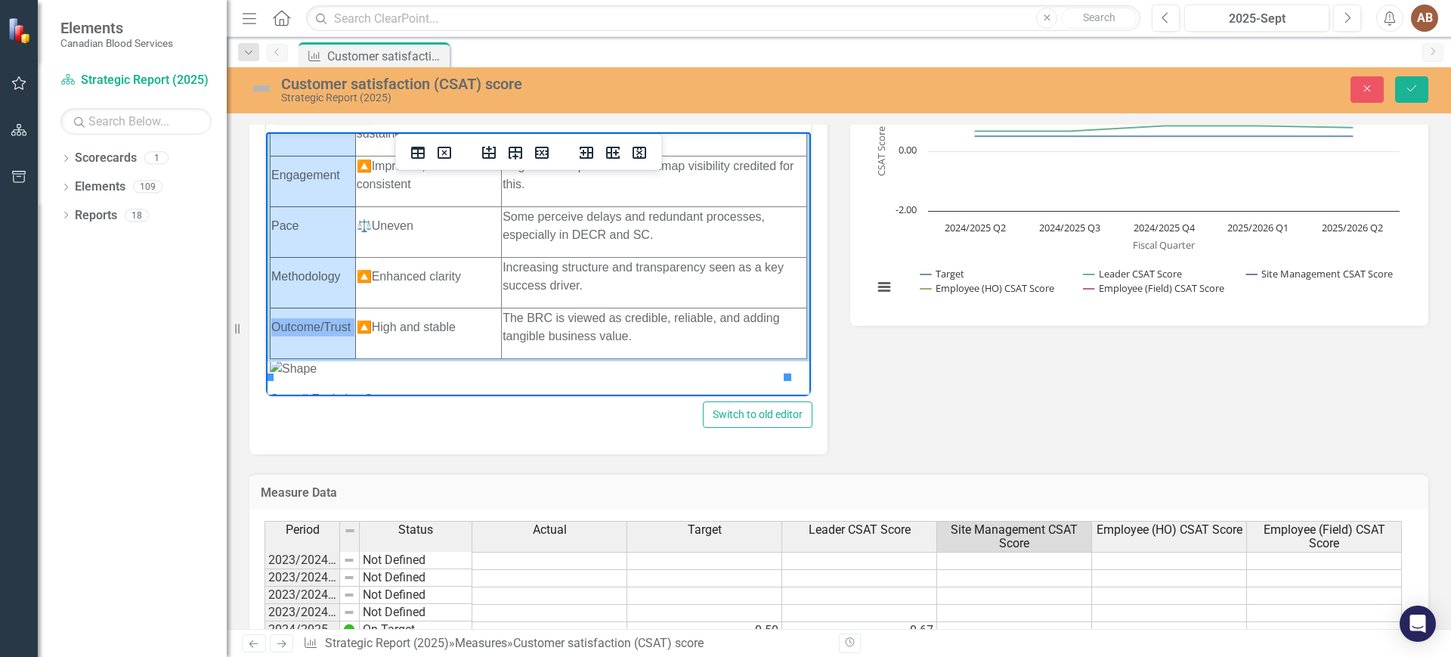
scroll to position [2122, 0]
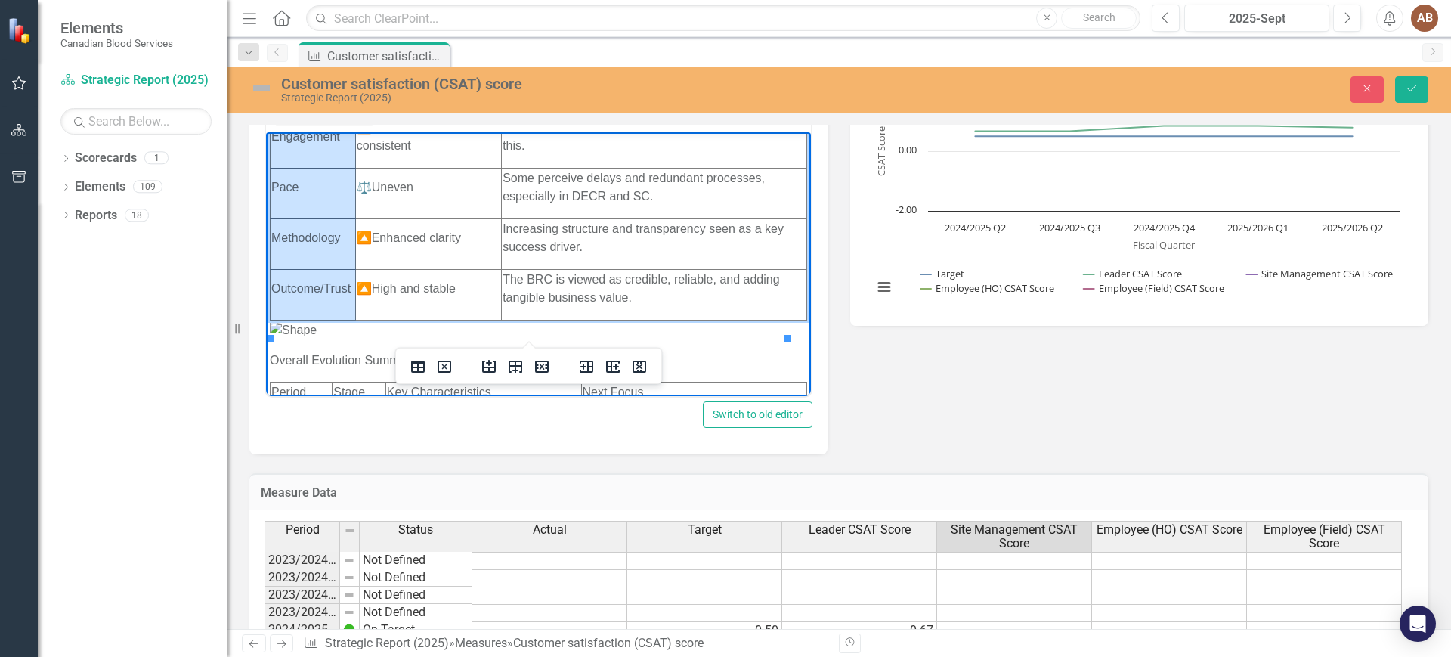
click at [325, 295] on tbody "Dimension Trend Analysis Alignment 🔼 Strong upward shift, sustained The program…" at bounding box center [539, 177] width 537 height 286
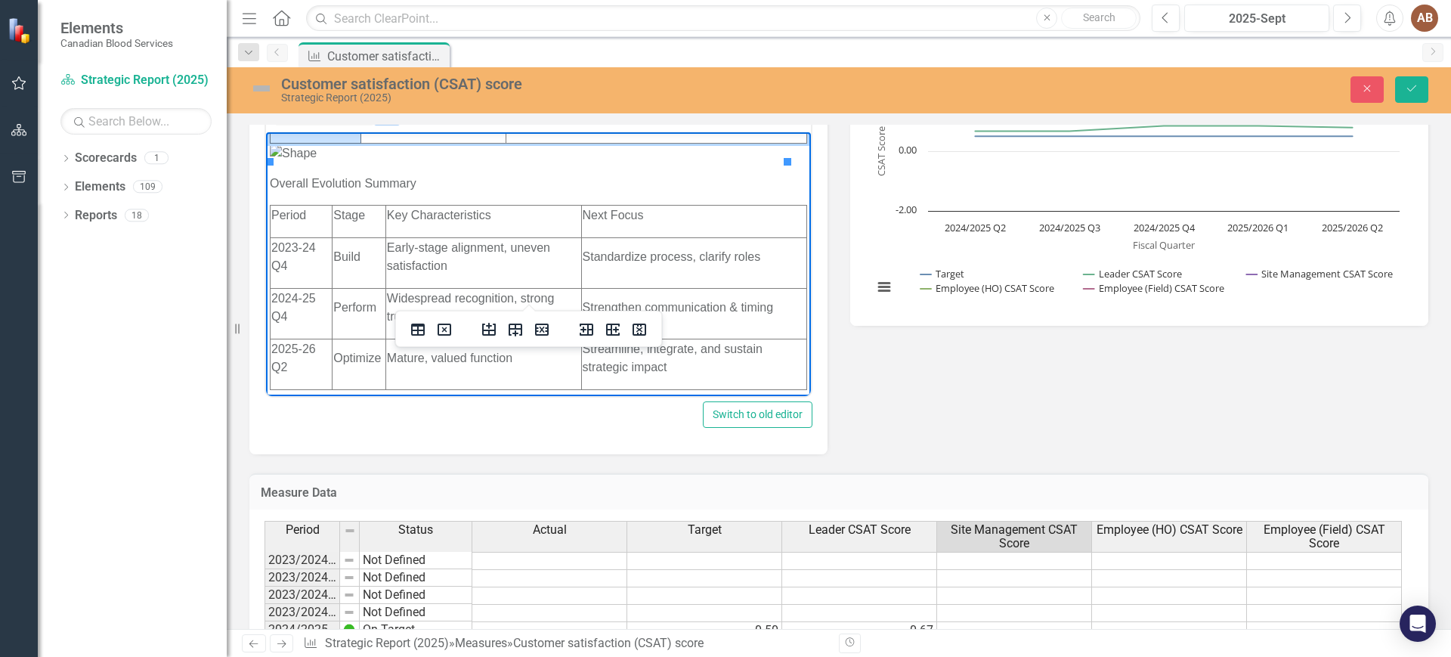
scroll to position [2310, 0]
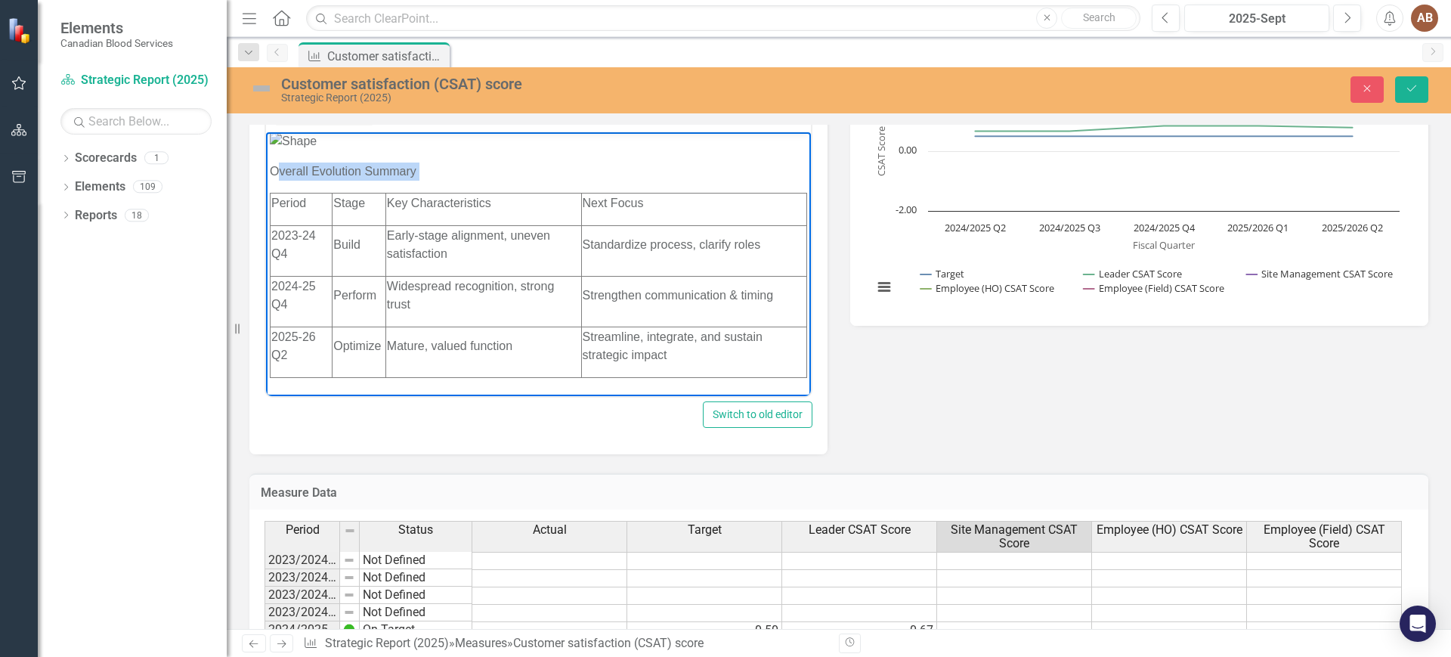
drag, startPoint x: 279, startPoint y: 184, endPoint x: 484, endPoint y: 179, distance: 205.6
click at [484, 179] on p "Overall Evolution Summary" at bounding box center [538, 171] width 537 height 18
drag, startPoint x: 446, startPoint y: 184, endPoint x: 252, endPoint y: 185, distance: 194.2
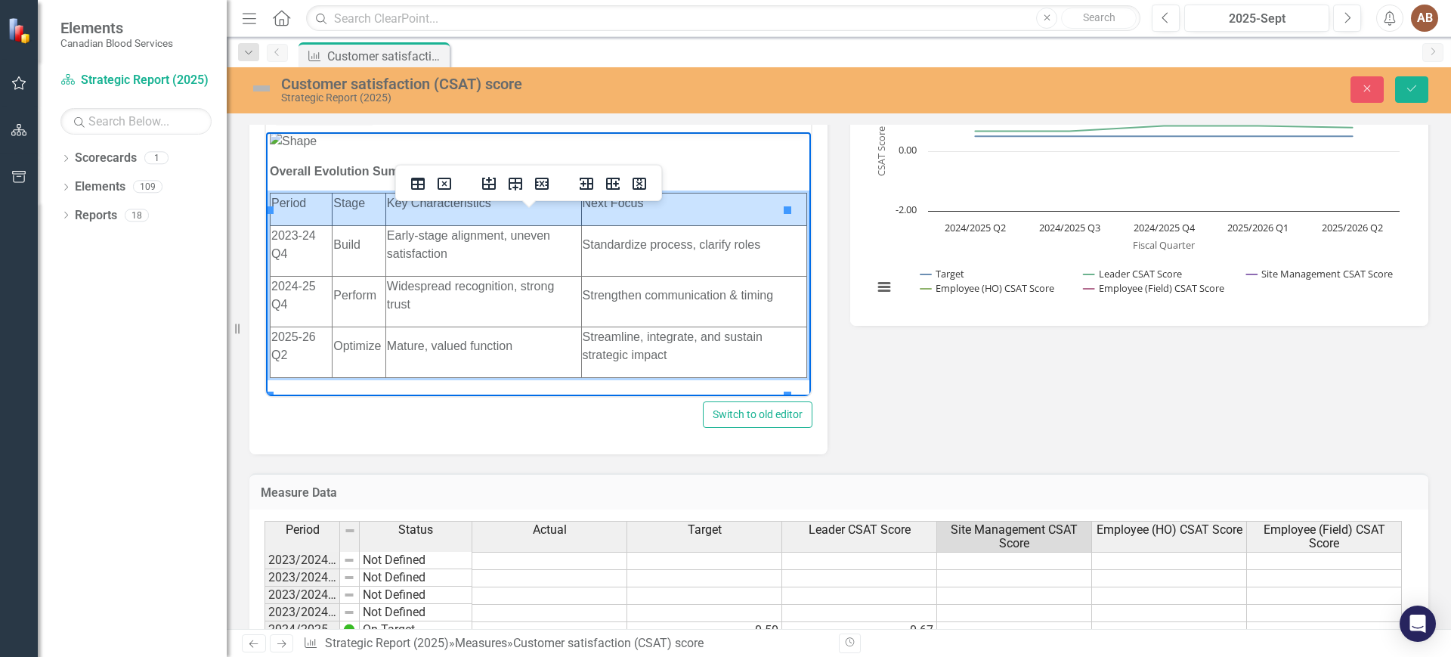
drag, startPoint x: 296, startPoint y: 227, endPoint x: 628, endPoint y: 222, distance: 331.8
click at [628, 222] on tr "Period Stage Key Characteristics Next Focus" at bounding box center [539, 208] width 537 height 32
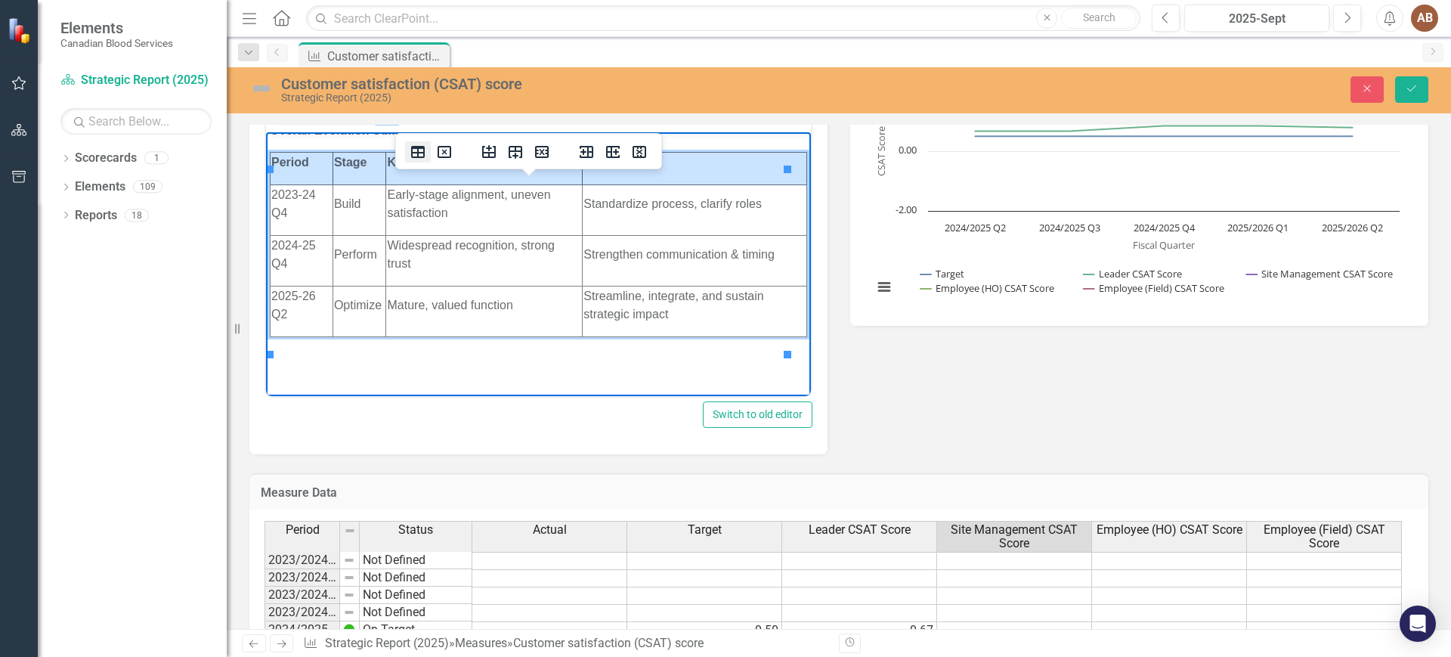
scroll to position [2374, 0]
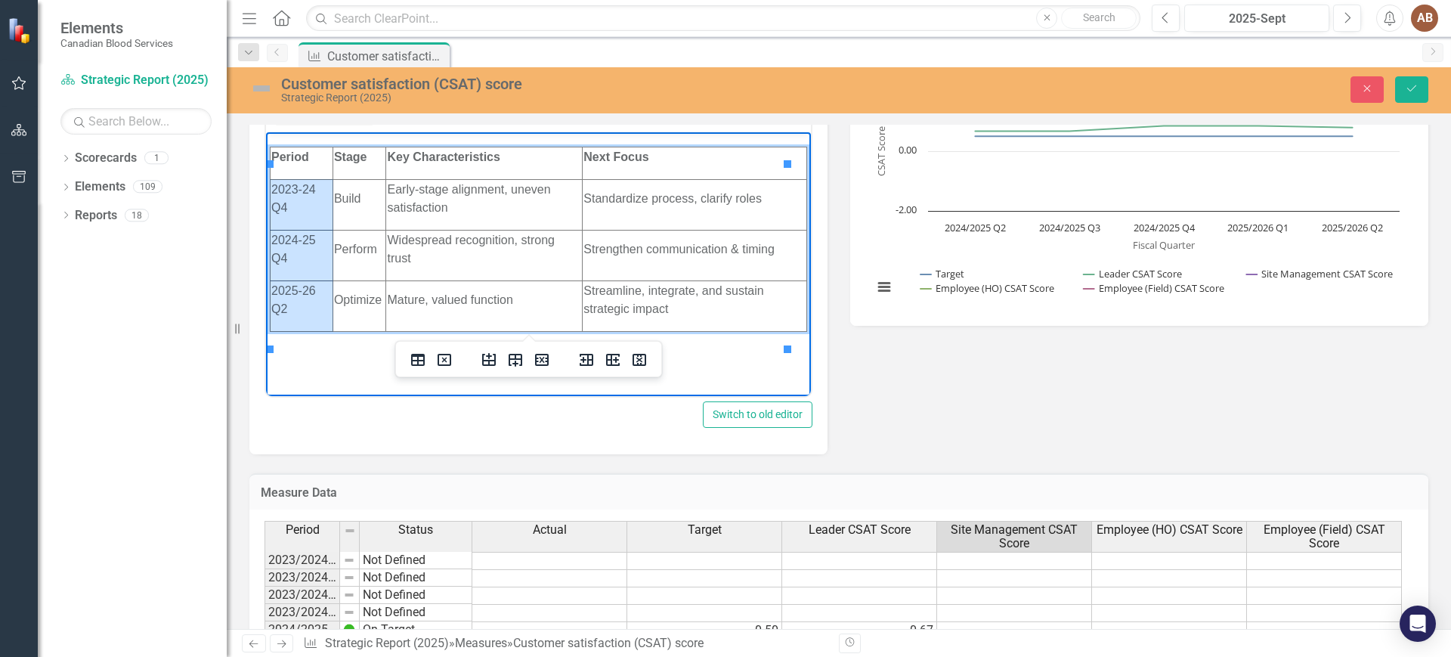
drag, startPoint x: 289, startPoint y: 189, endPoint x: 295, endPoint y: 300, distance: 111.3
click at [295, 300] on tbody "Period Stage Key Characteristics Next Focus 2023-24 Q4 Build Early-stage alignm…" at bounding box center [539, 238] width 537 height 184
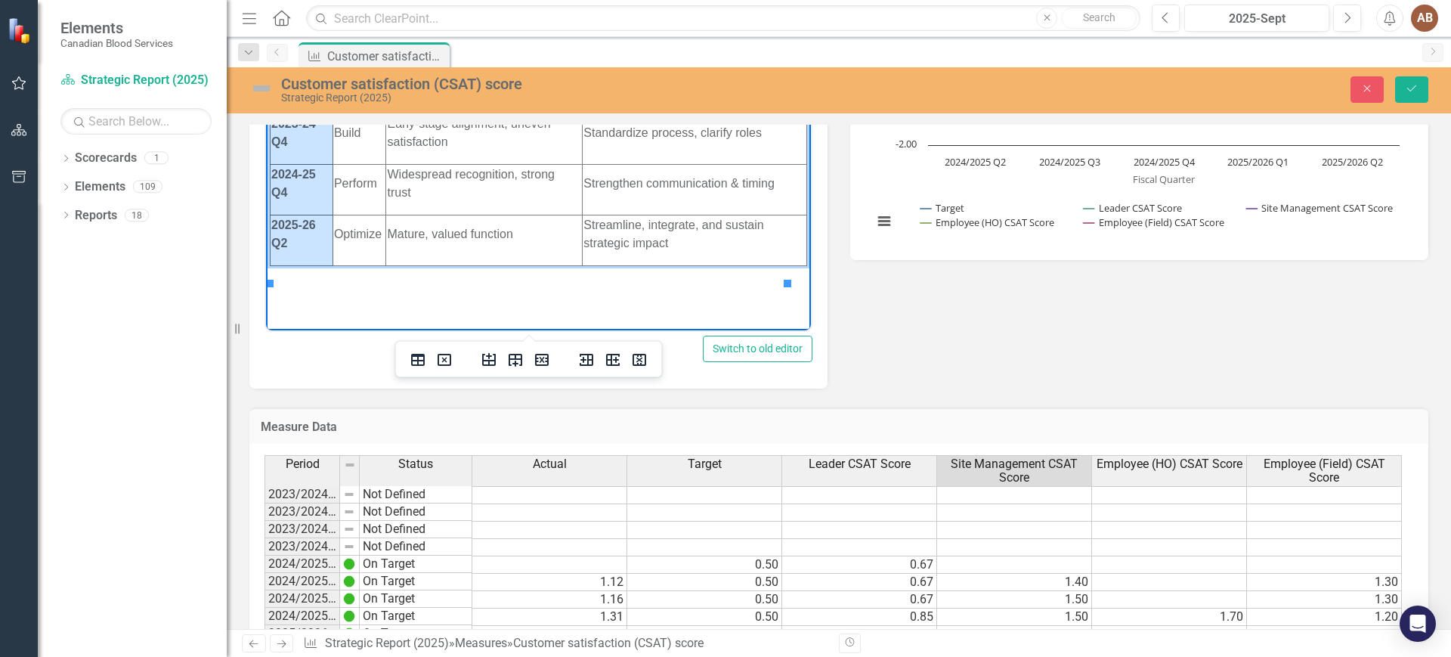
scroll to position [472, 0]
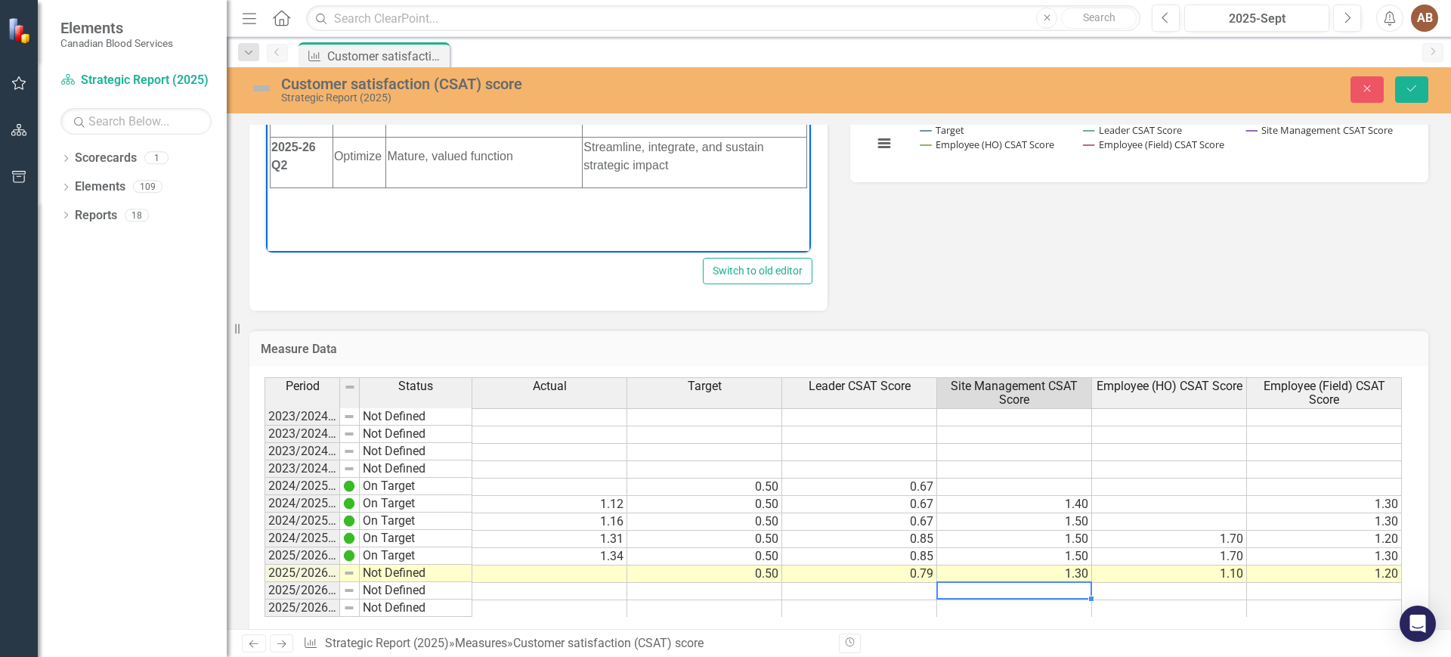
scroll to position [546, 0]
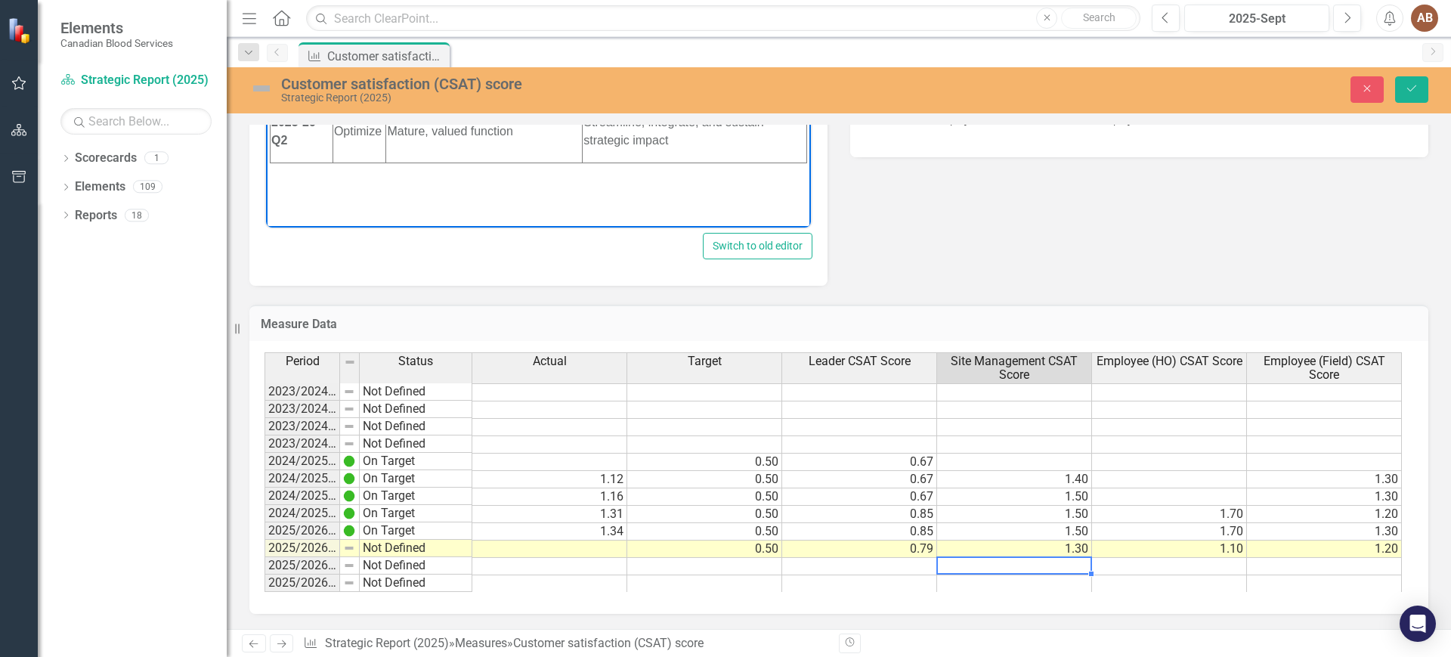
click at [602, 546] on td at bounding box center [549, 548] width 155 height 17
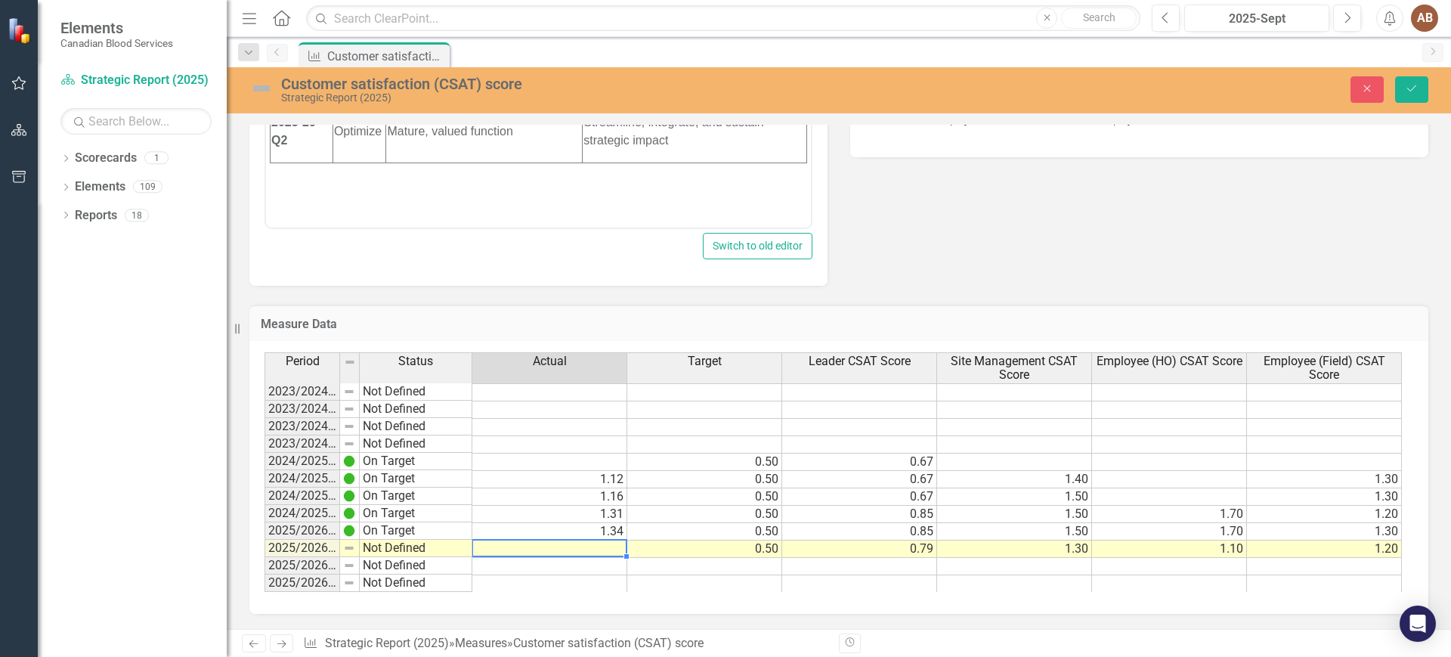
click at [602, 546] on td at bounding box center [549, 548] width 155 height 17
type textarea "1.09"
click at [616, 545] on td "1.09" at bounding box center [549, 548] width 155 height 17
type textarea "1.10"
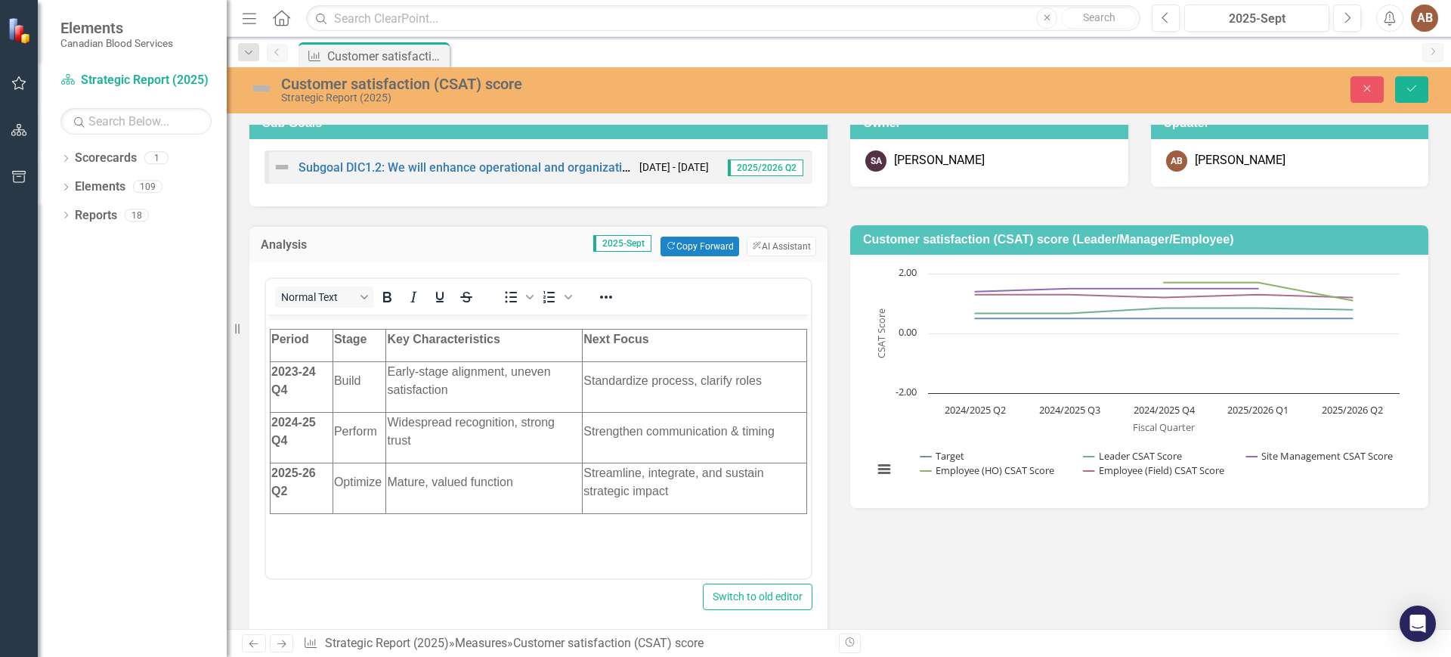
scroll to position [169, 0]
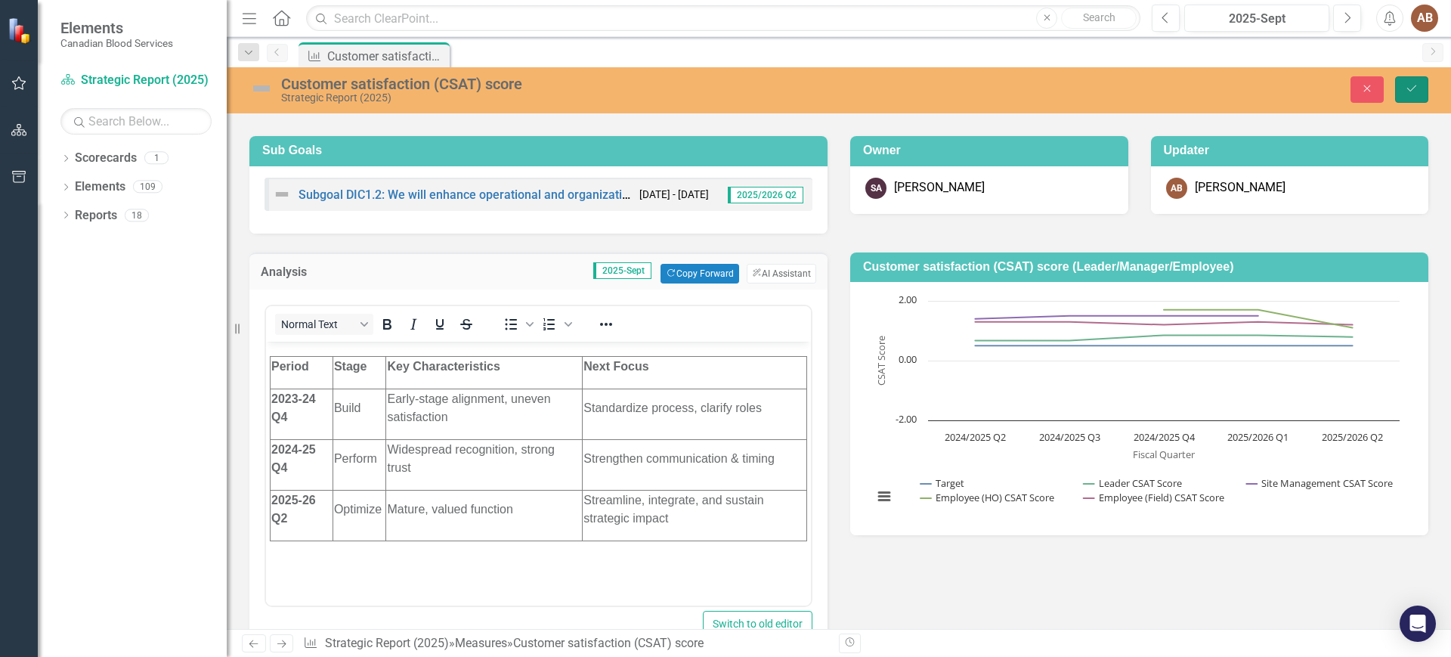
click at [1408, 89] on icon "Save" at bounding box center [1412, 88] width 14 height 11
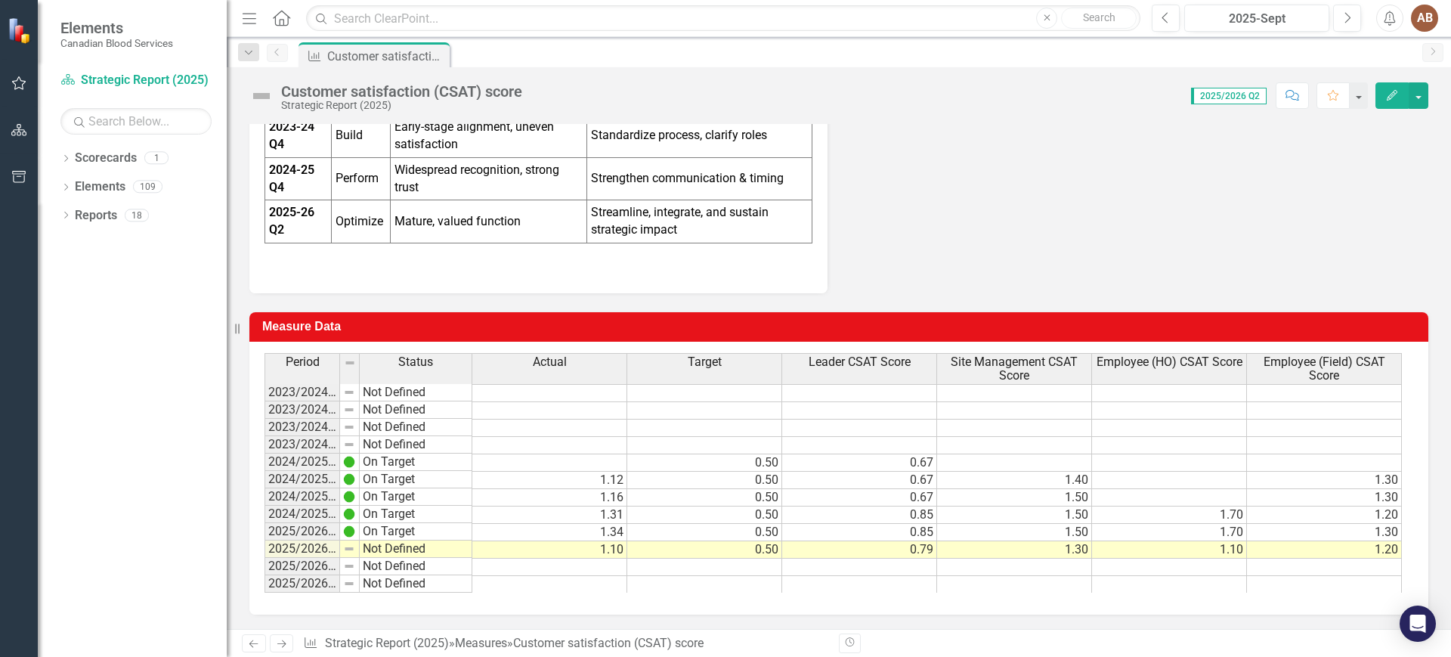
scroll to position [2056, 0]
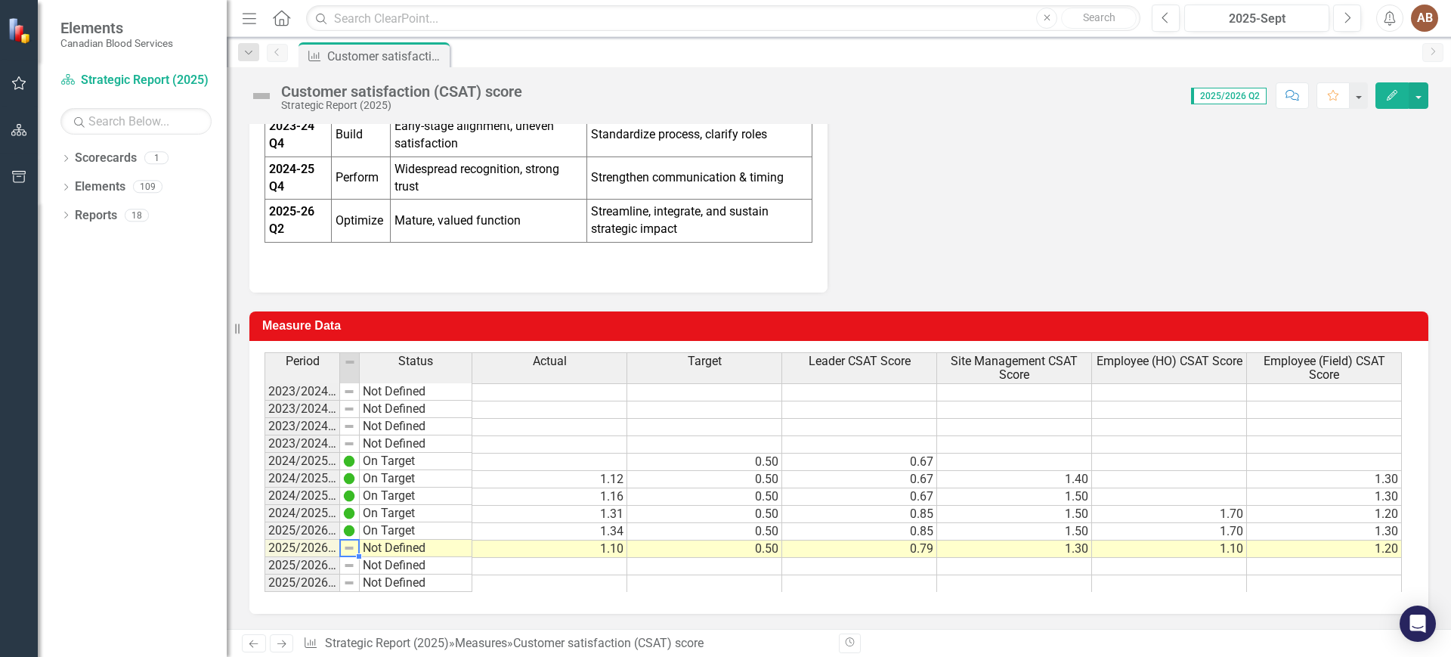
click at [350, 548] on img at bounding box center [349, 548] width 12 height 12
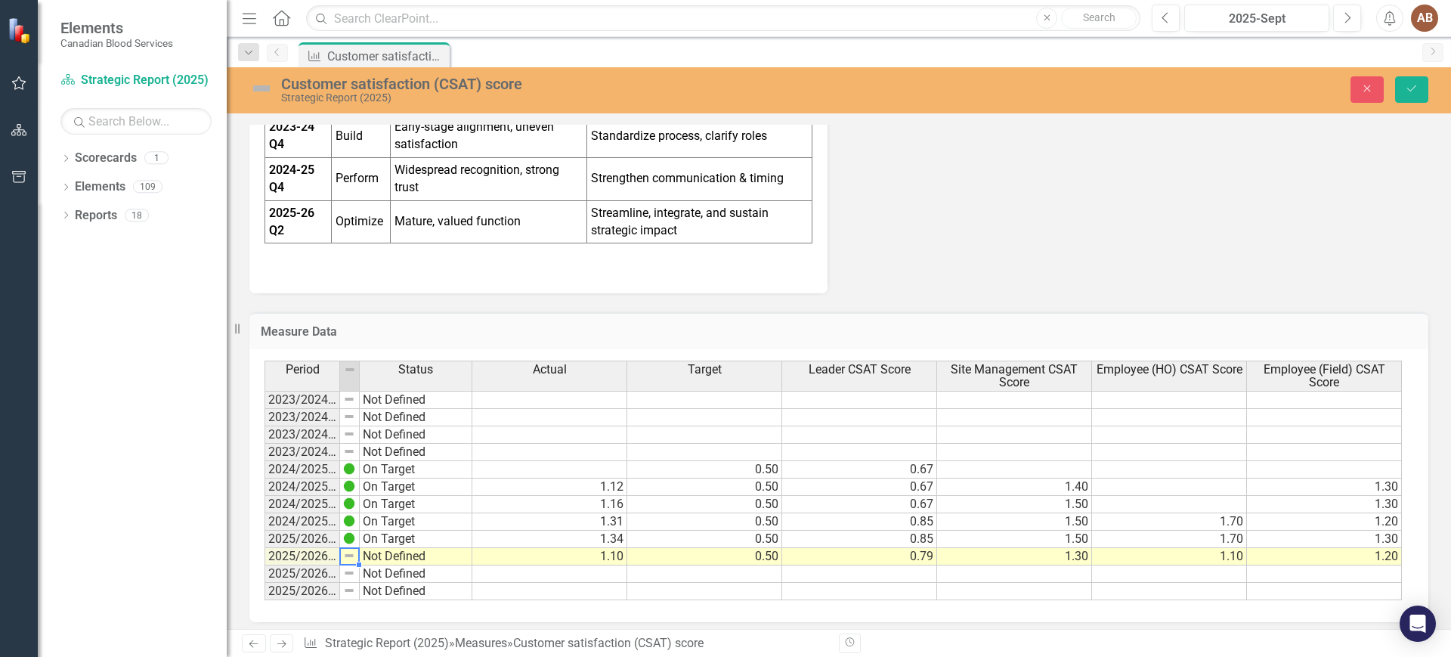
click at [353, 553] on img at bounding box center [349, 555] width 12 height 12
click at [361, 565] on div at bounding box center [359, 565] width 6 height 6
click at [348, 552] on img at bounding box center [349, 555] width 12 height 12
click at [348, 553] on table "Copy" at bounding box center [430, 564] width 165 height 22
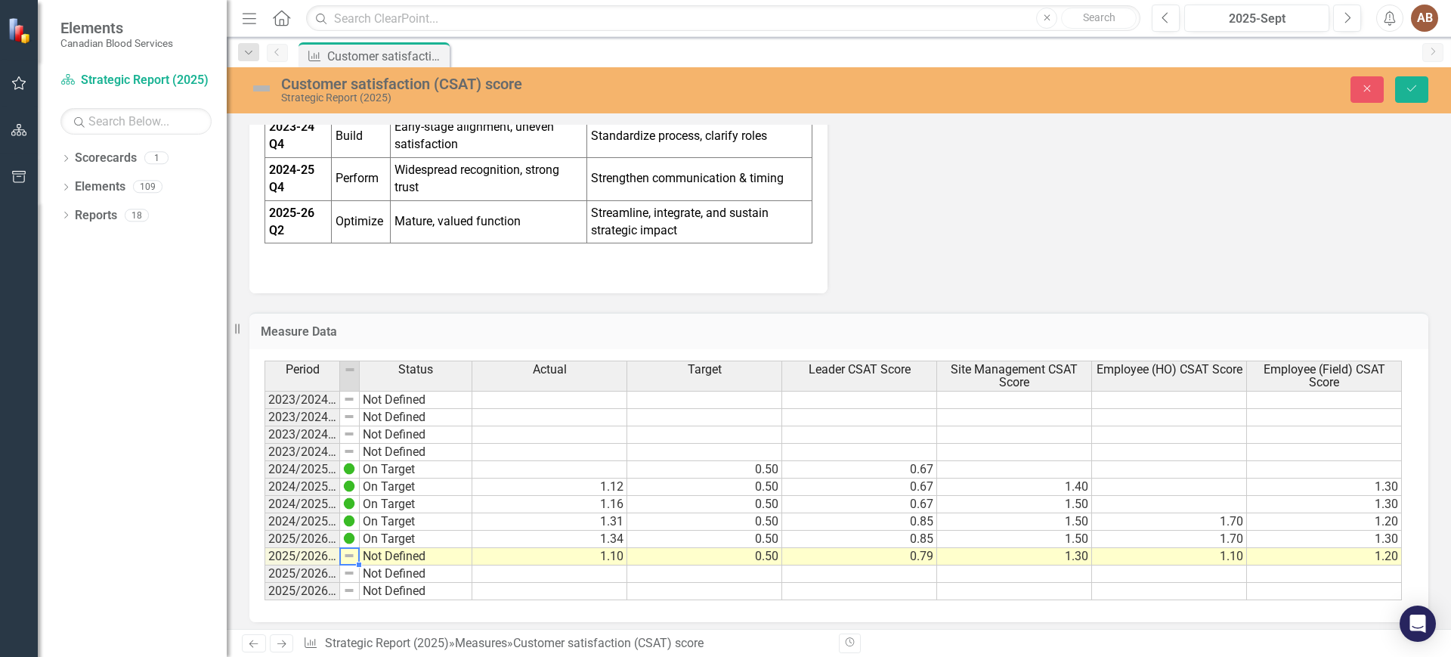
click at [1066, 296] on div "Measure Data Last Calculated Period Status Actual Target Leader CSAT Score Site…" at bounding box center [839, 457] width 1202 height 329
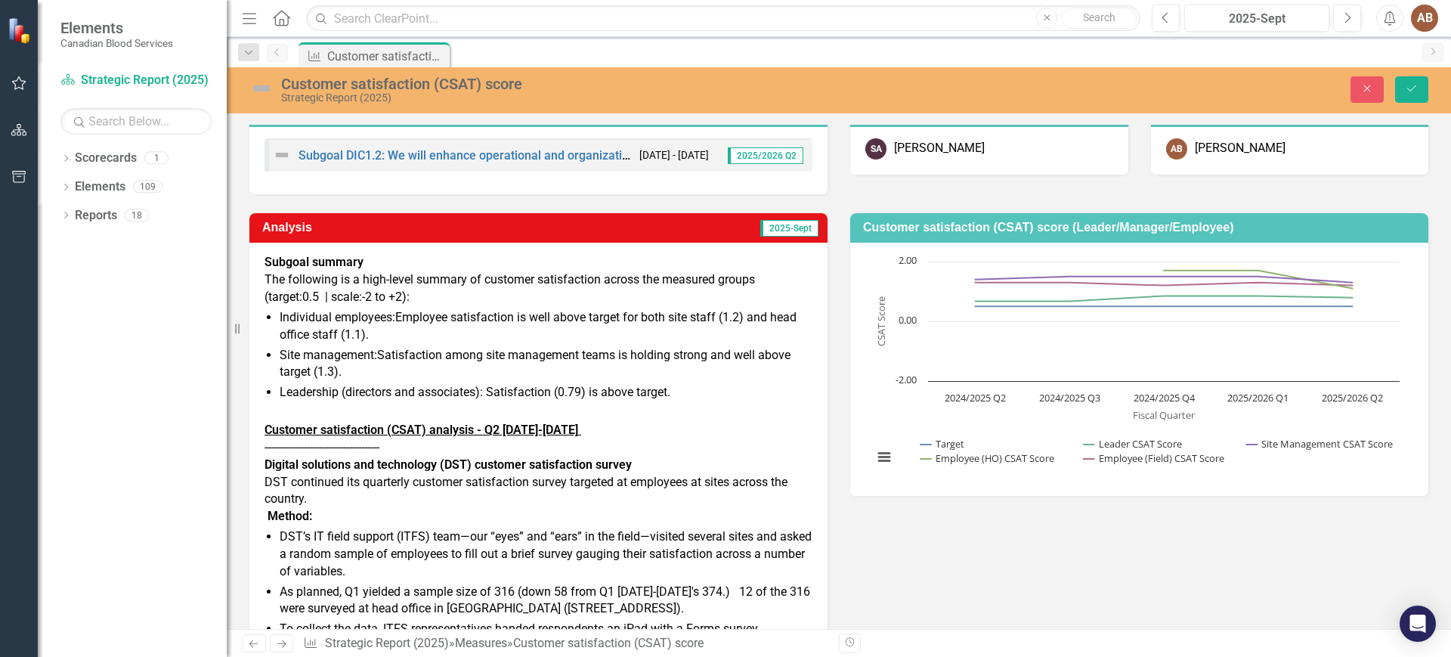
scroll to position [0, 0]
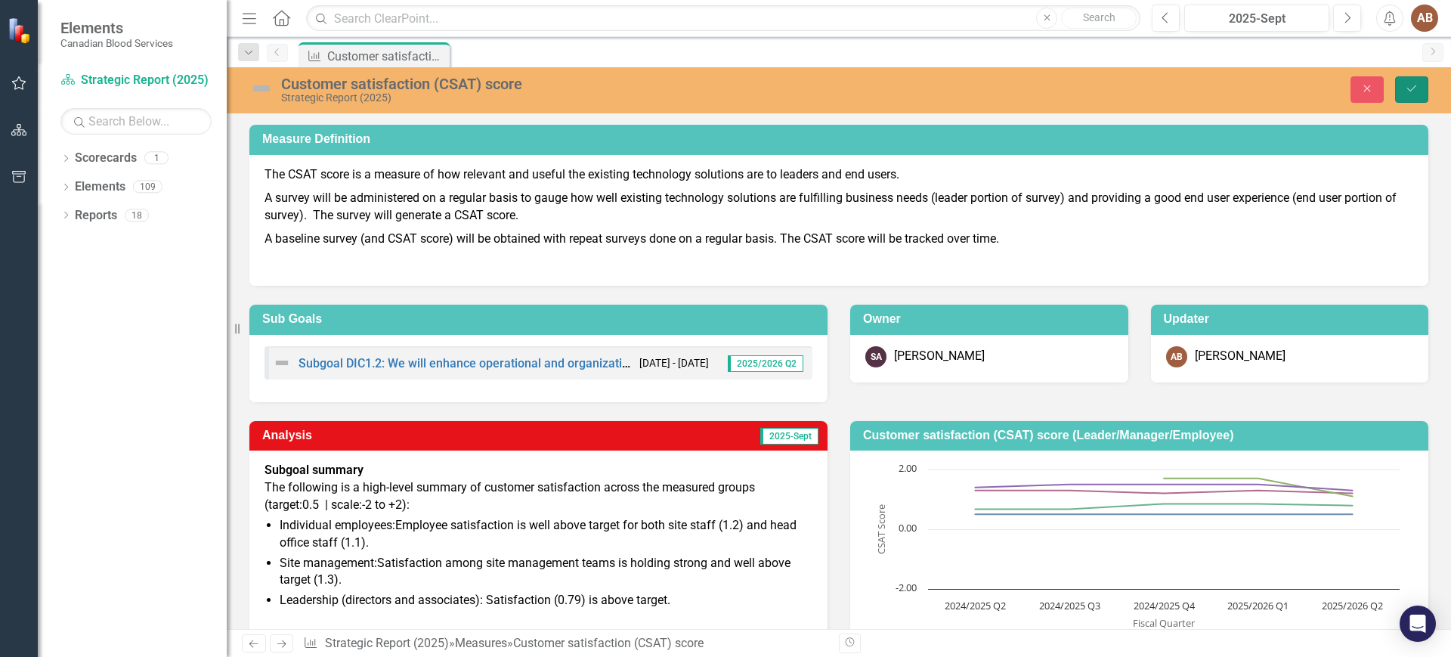
drag, startPoint x: 1406, startPoint y: 87, endPoint x: 1045, endPoint y: 152, distance: 367.1
click at [1406, 87] on icon "Save" at bounding box center [1412, 88] width 14 height 11
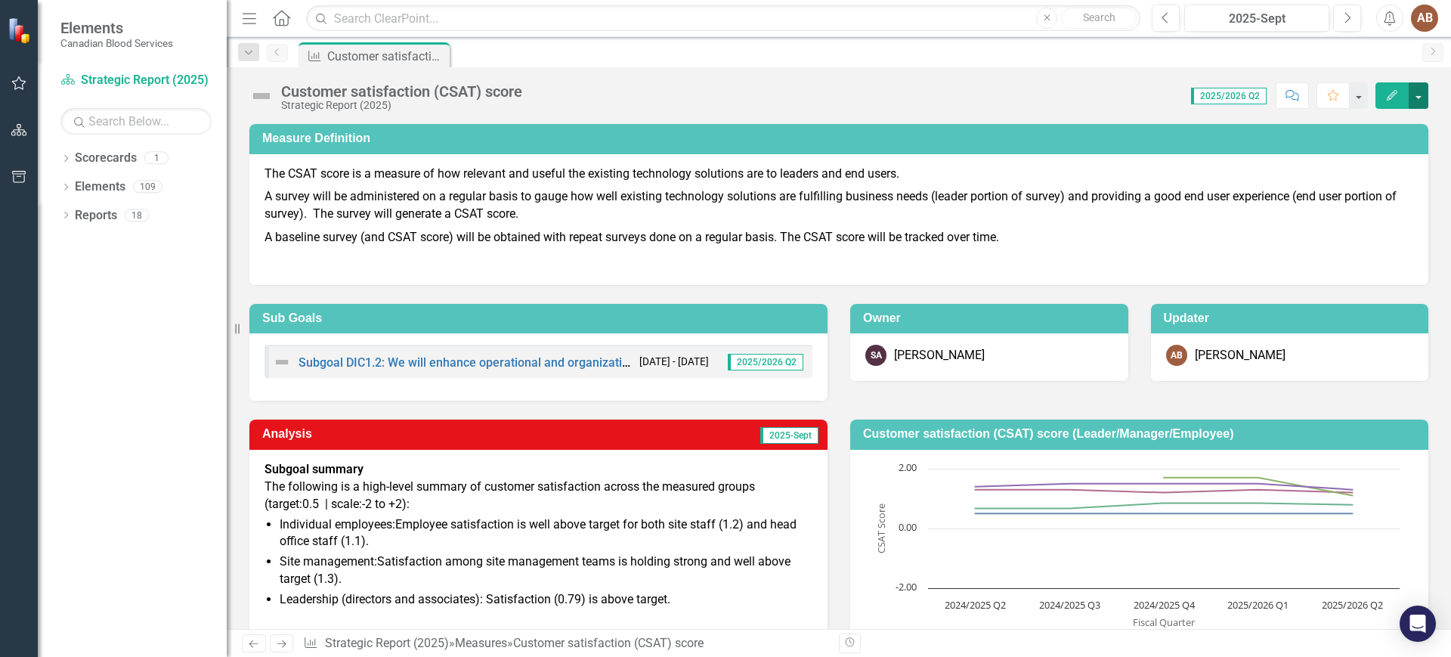
click at [1425, 88] on button "button" at bounding box center [1419, 95] width 20 height 26
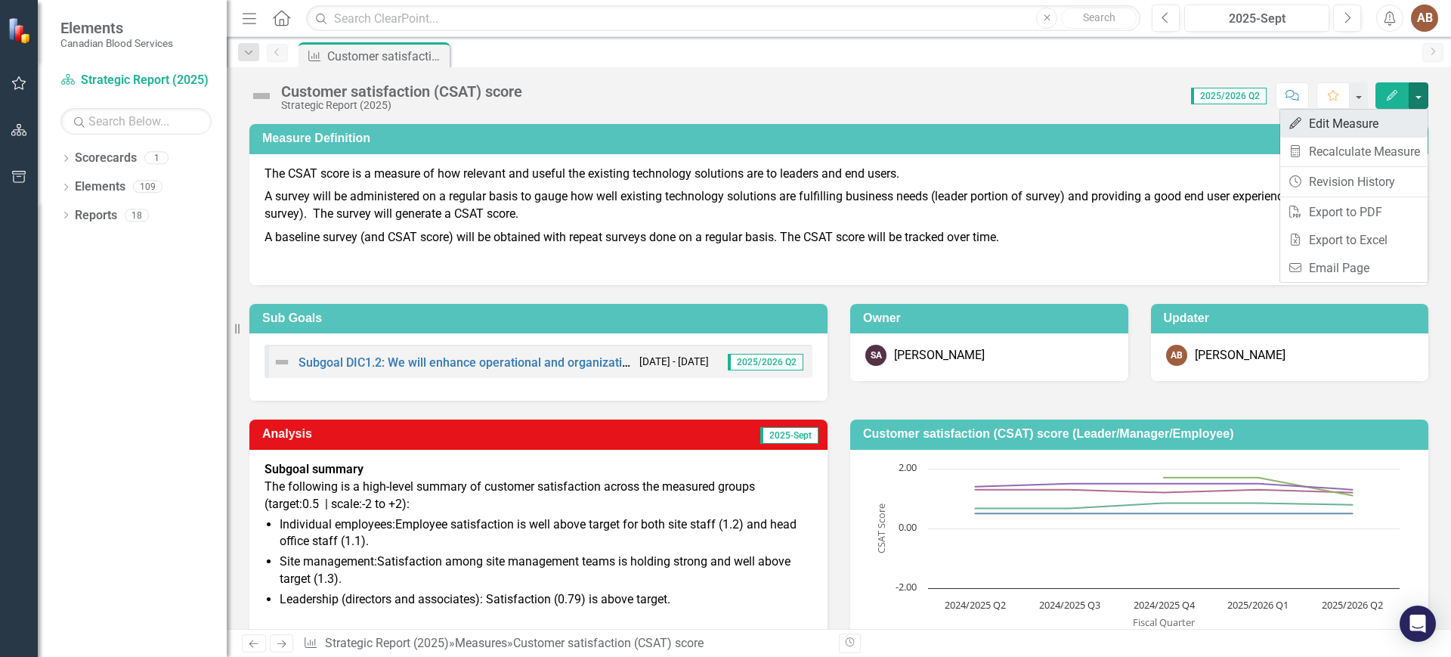
click at [1360, 122] on link "Edit Edit Measure" at bounding box center [1353, 124] width 147 height 28
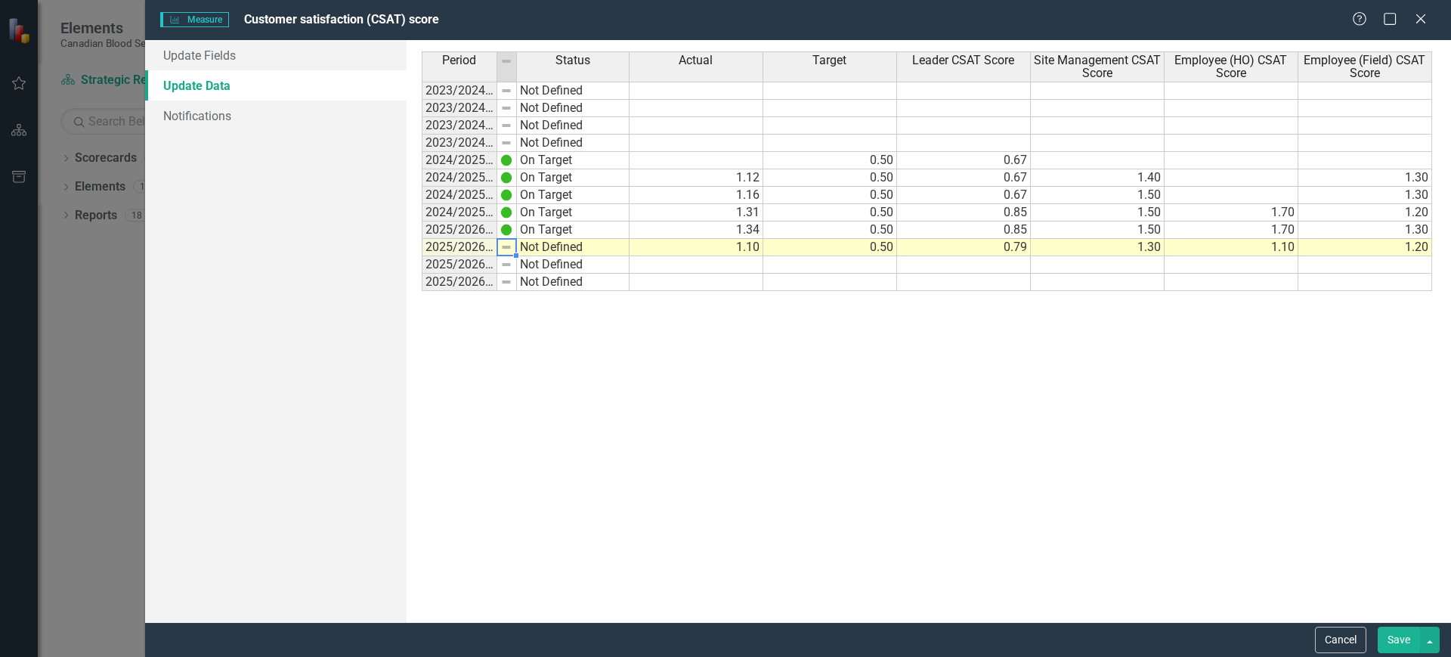
click at [506, 243] on img at bounding box center [506, 247] width 12 height 12
click at [205, 58] on link "Update Fields" at bounding box center [276, 55] width 262 height 30
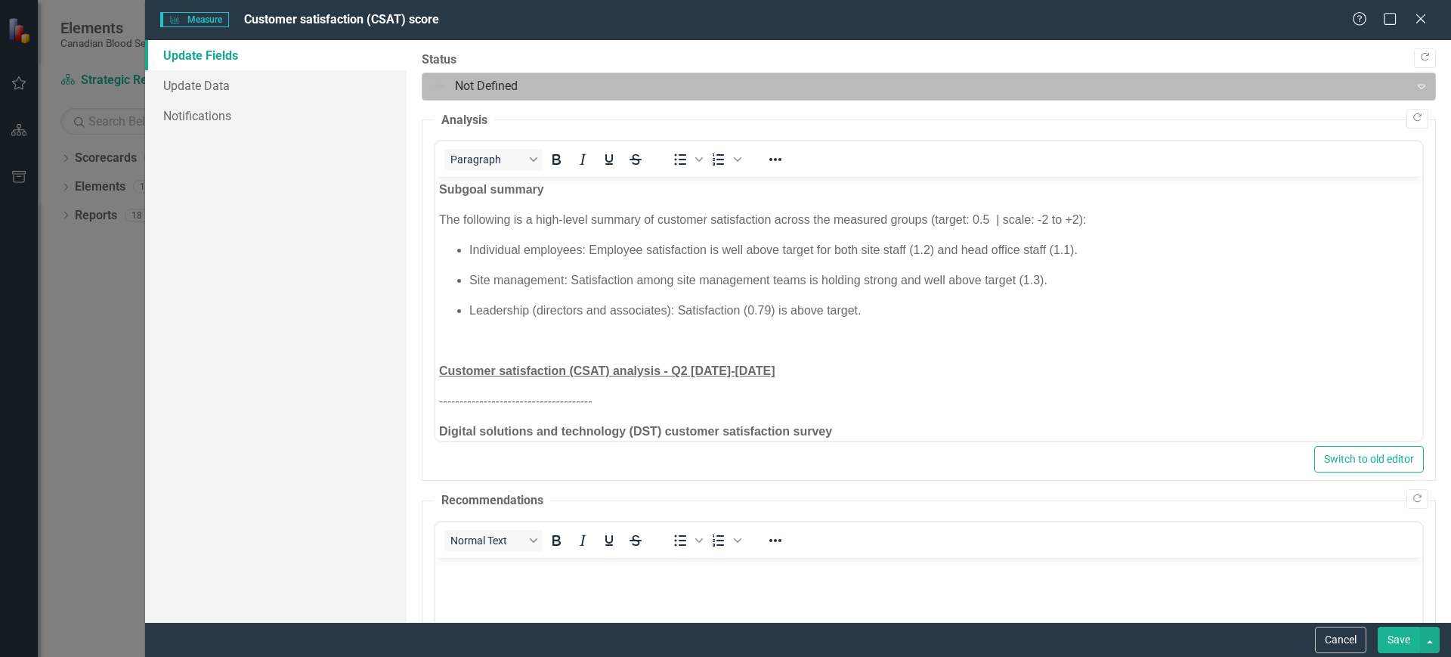
click at [565, 82] on div at bounding box center [916, 86] width 968 height 20
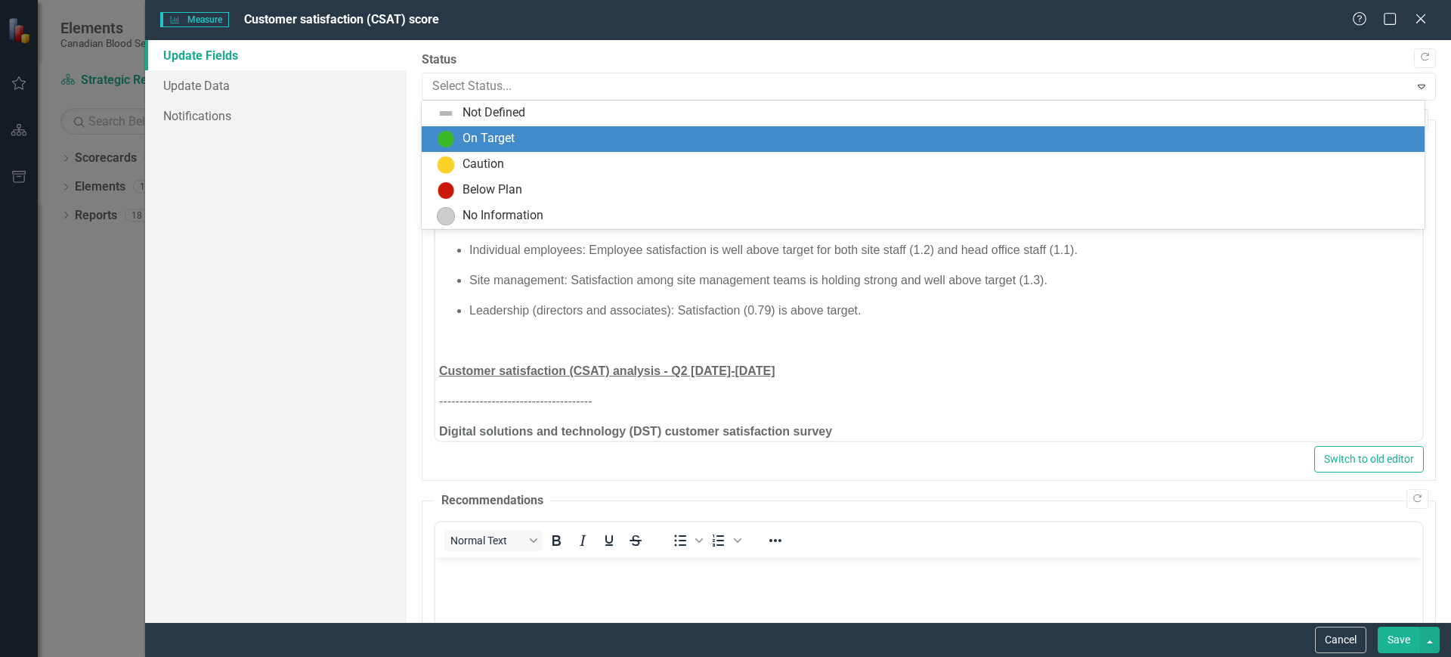
click at [518, 136] on div "On Target" at bounding box center [926, 139] width 979 height 18
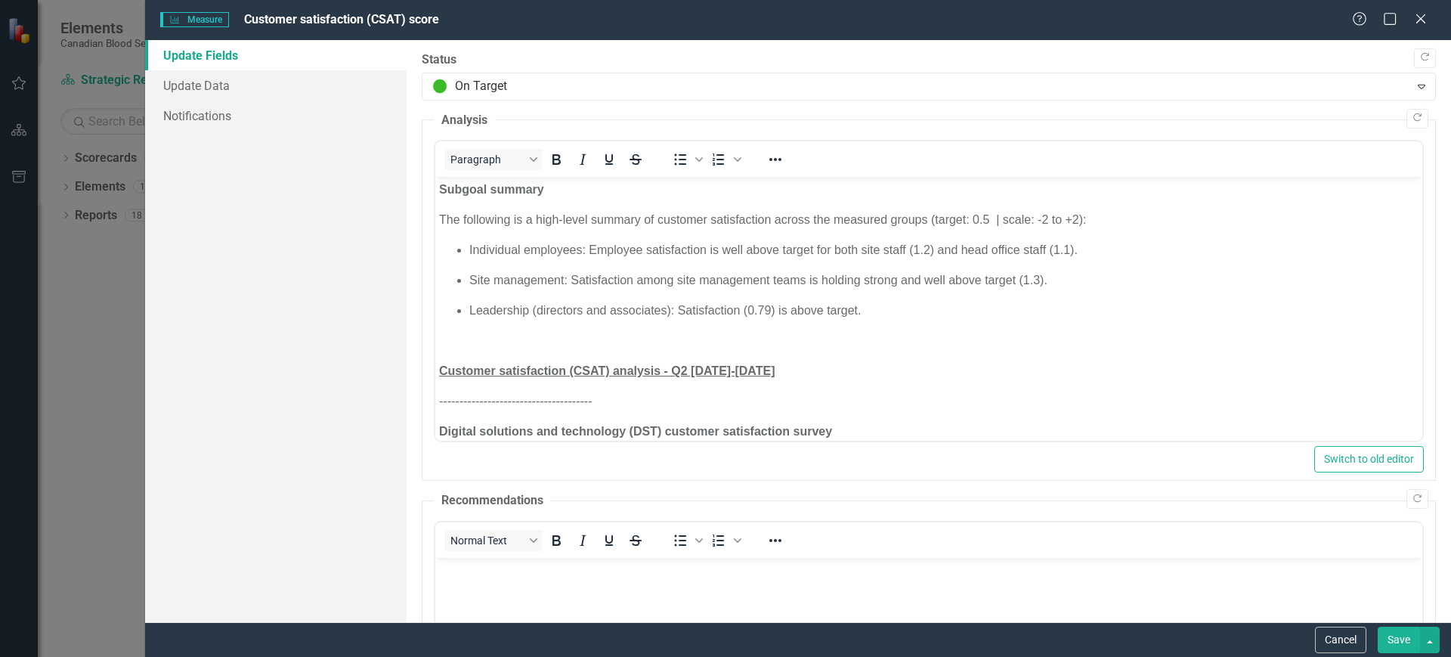
click at [1406, 640] on button "Save" at bounding box center [1399, 640] width 42 height 26
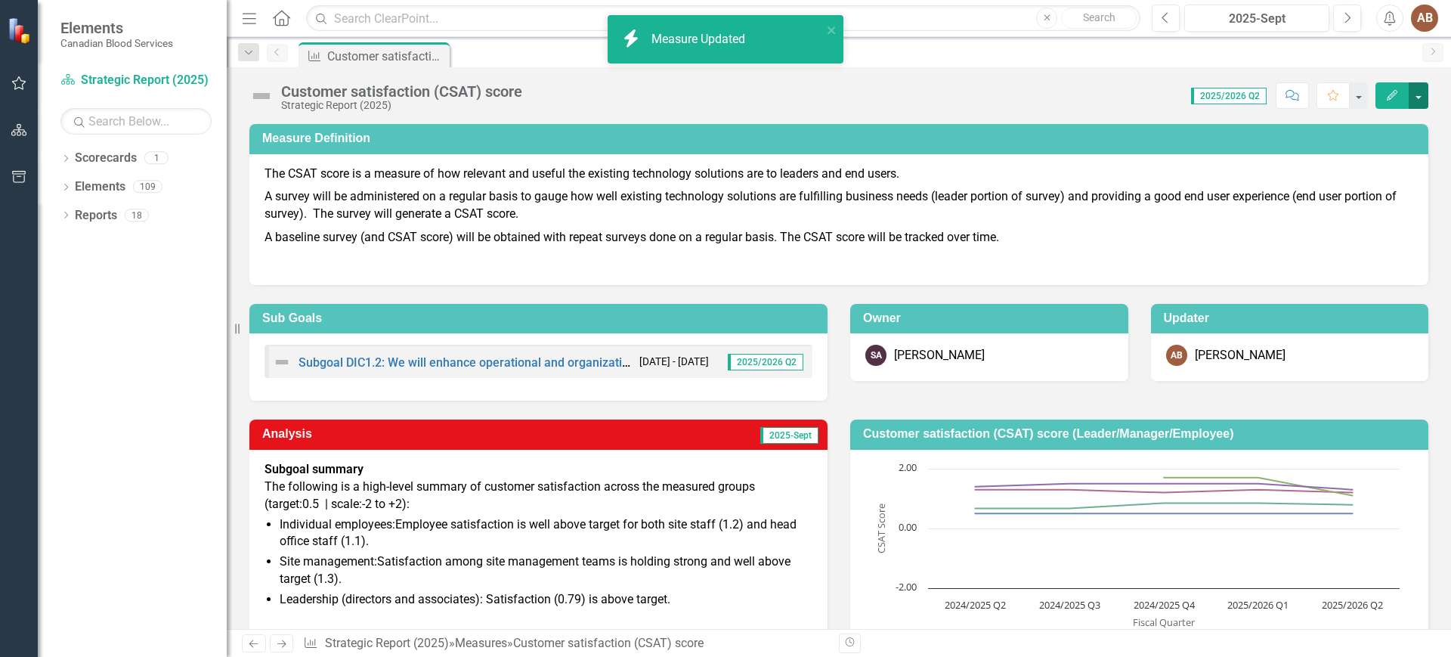
click at [1427, 88] on button "button" at bounding box center [1419, 95] width 20 height 26
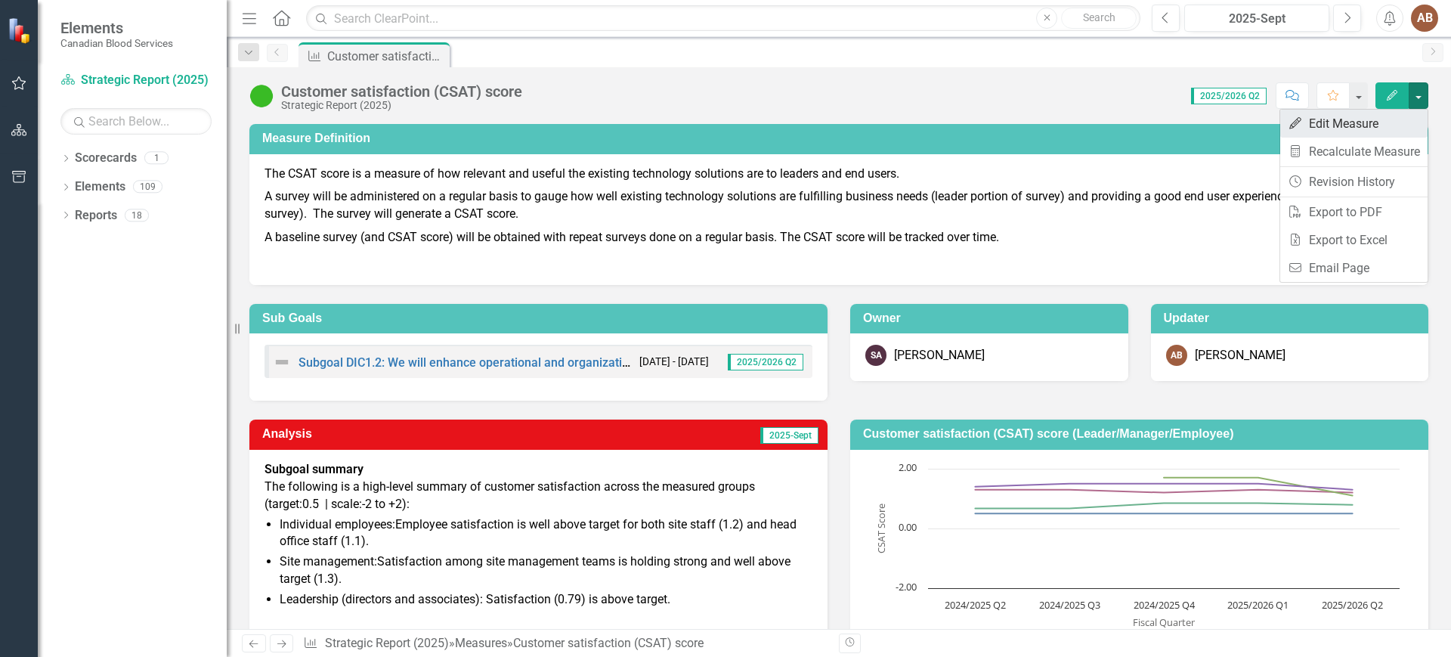
click at [1387, 132] on link "Edit Edit Measure" at bounding box center [1353, 124] width 147 height 28
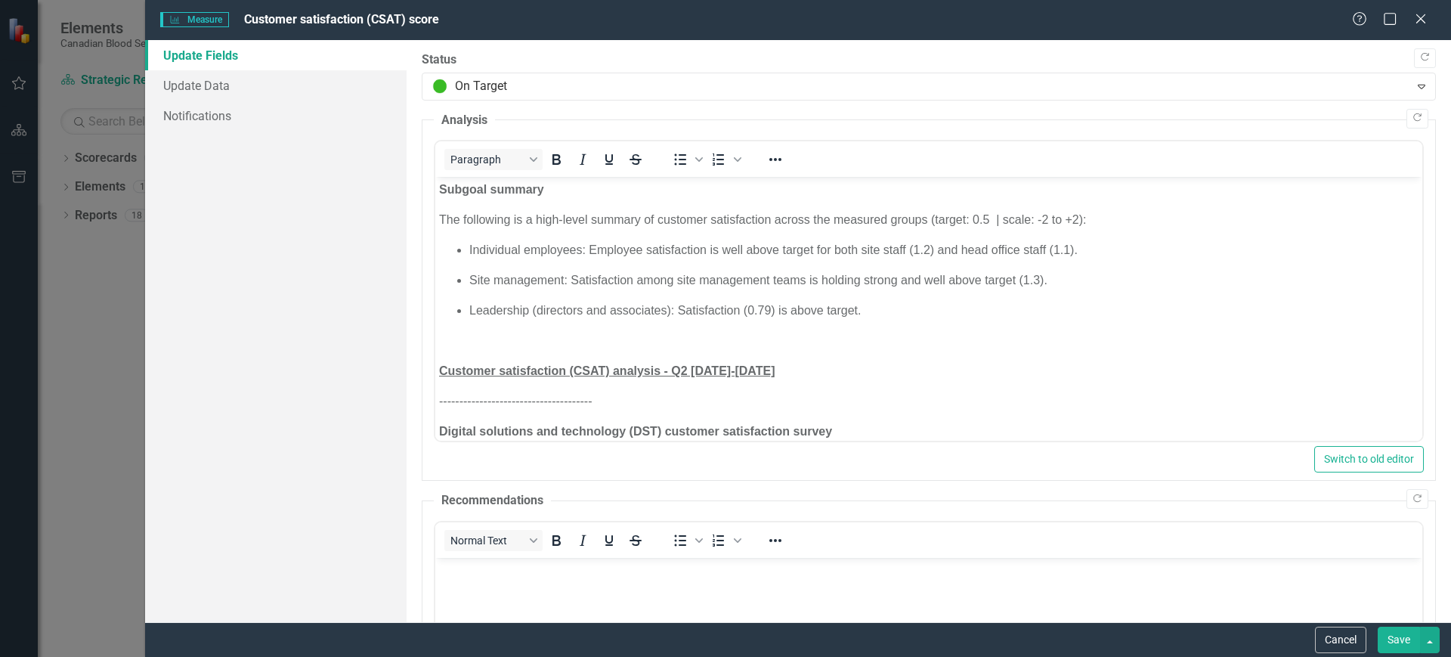
click at [1402, 629] on button "Save" at bounding box center [1399, 640] width 42 height 26
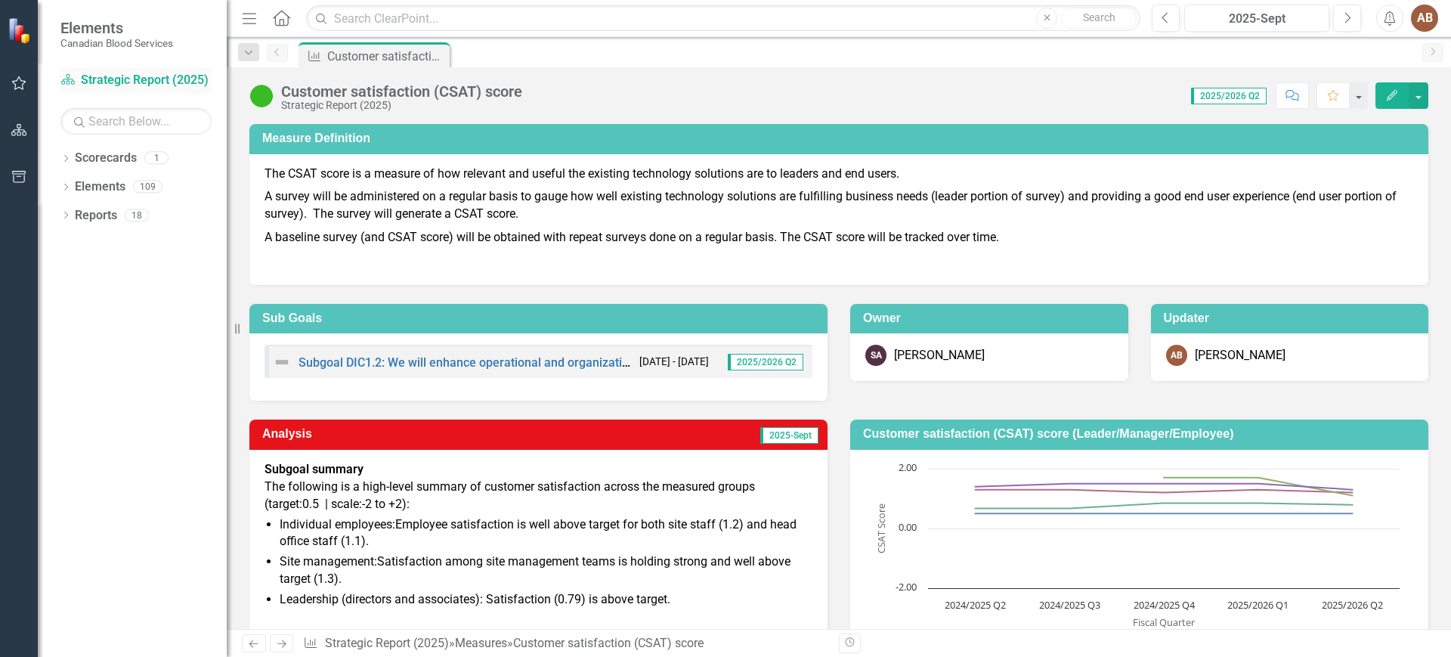
click at [104, 85] on link "Scorecard Strategic Report (2025)" at bounding box center [135, 80] width 151 height 17
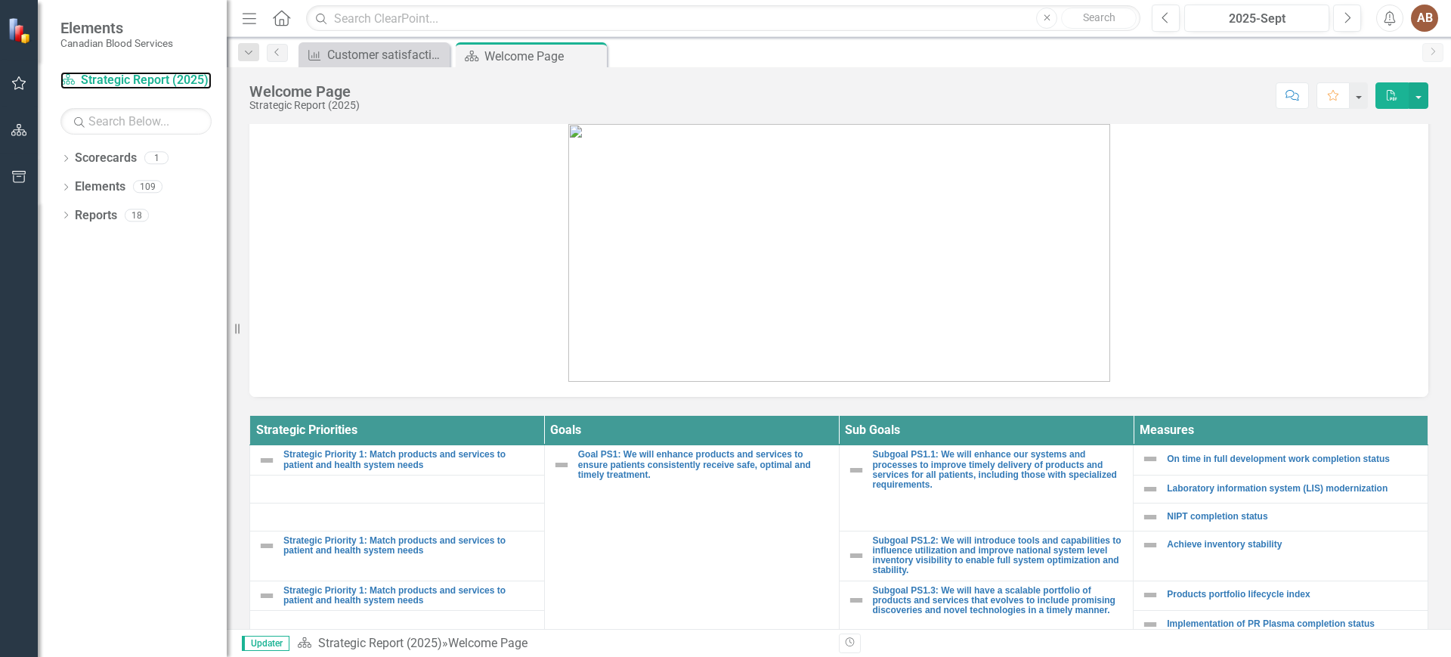
scroll to position [567, 0]
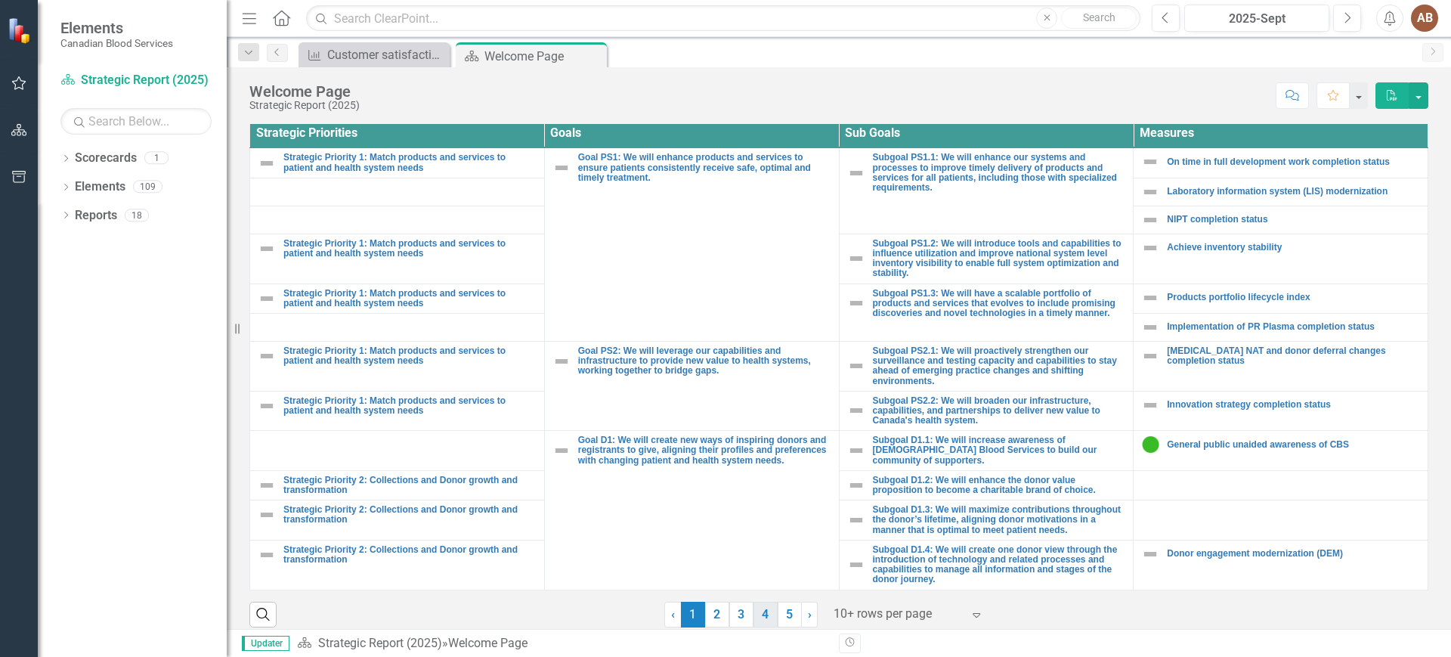
click at [761, 607] on link "4" at bounding box center [766, 615] width 24 height 26
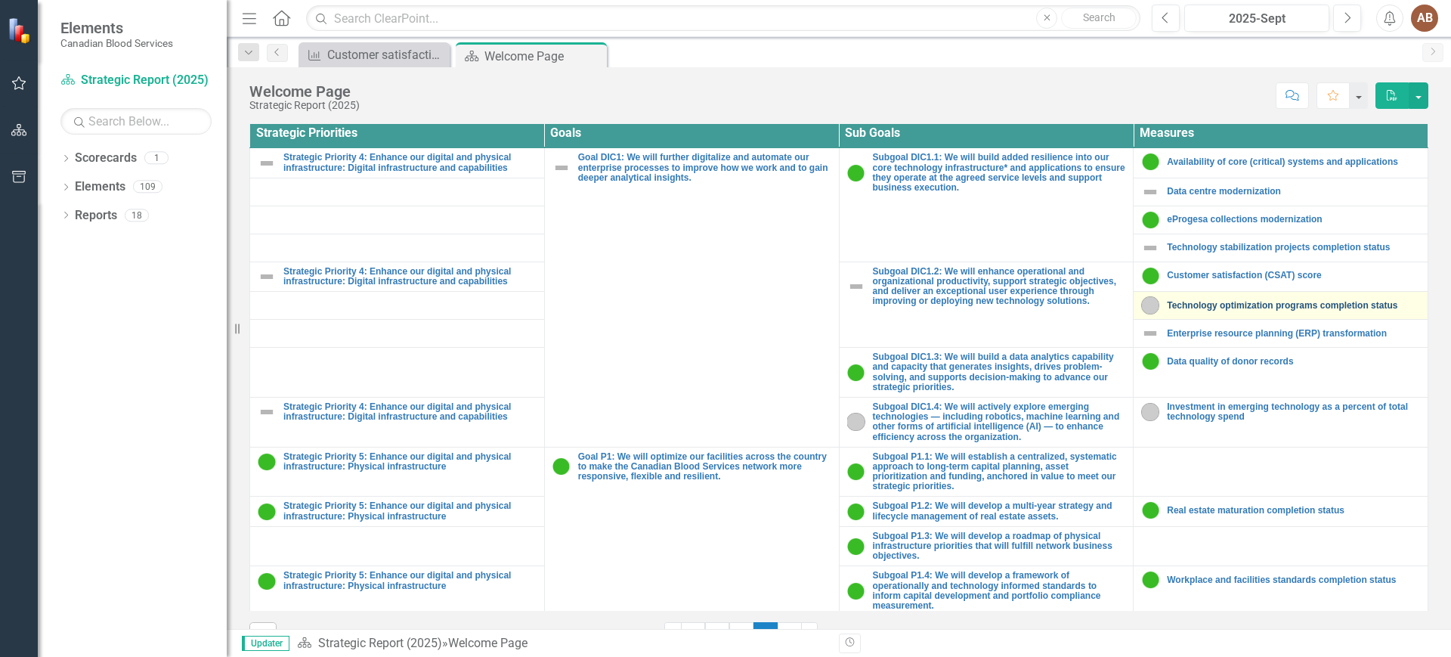
click at [1283, 302] on link "Technology optimization programs completion status" at bounding box center [1293, 306] width 253 height 10
